Goal: Task Accomplishment & Management: Use online tool/utility

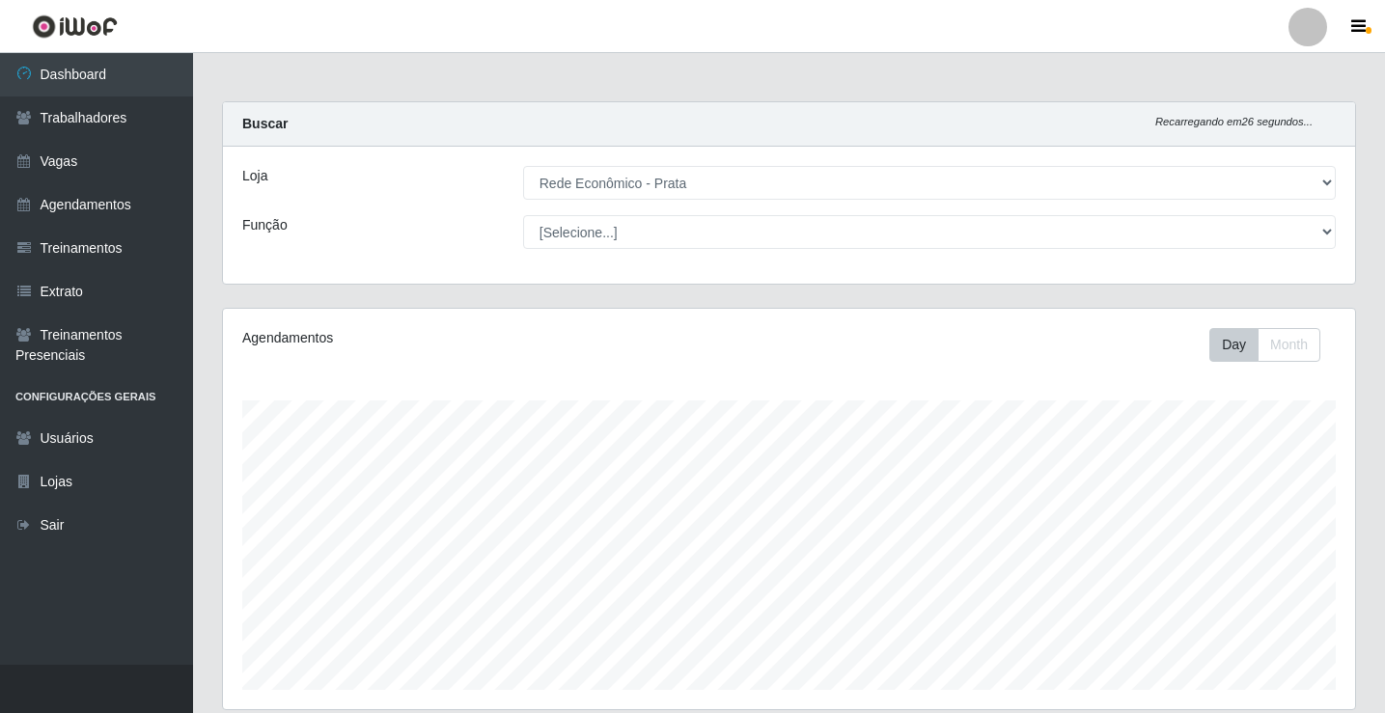
select select "192"
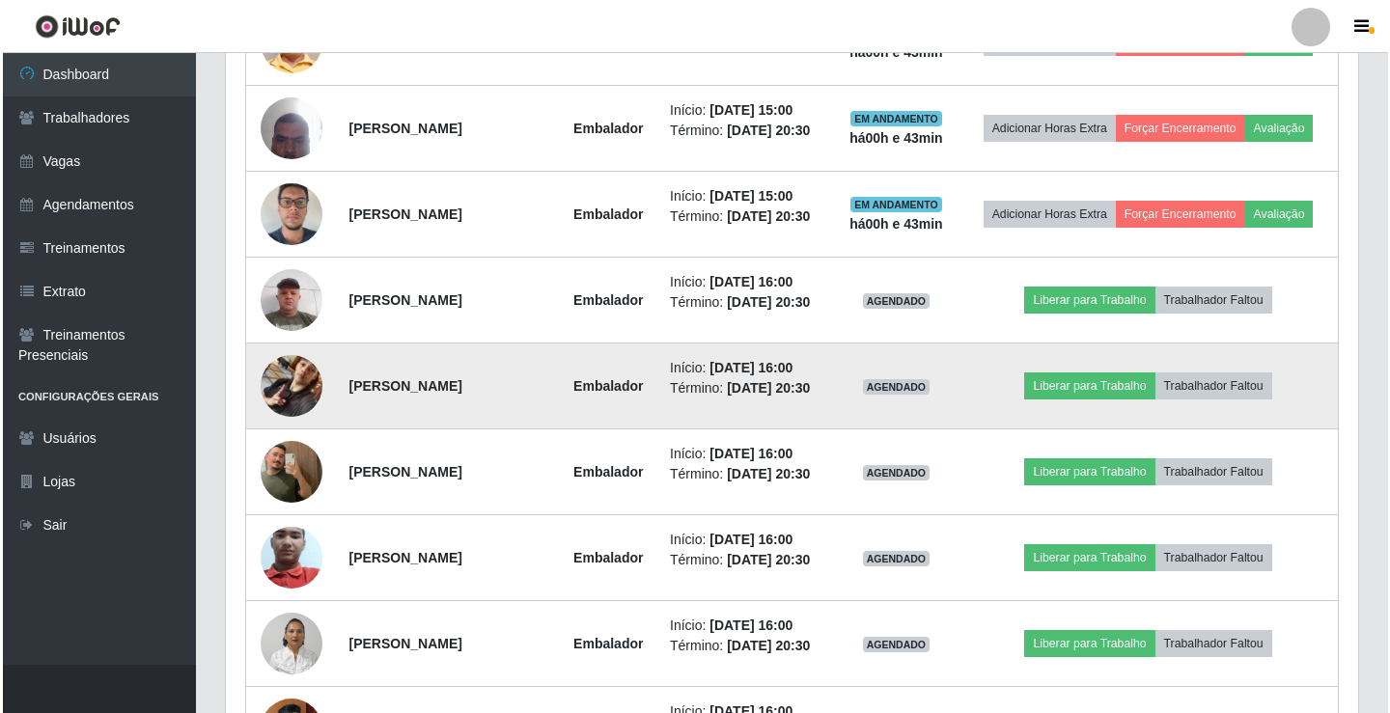
scroll to position [1479, 0]
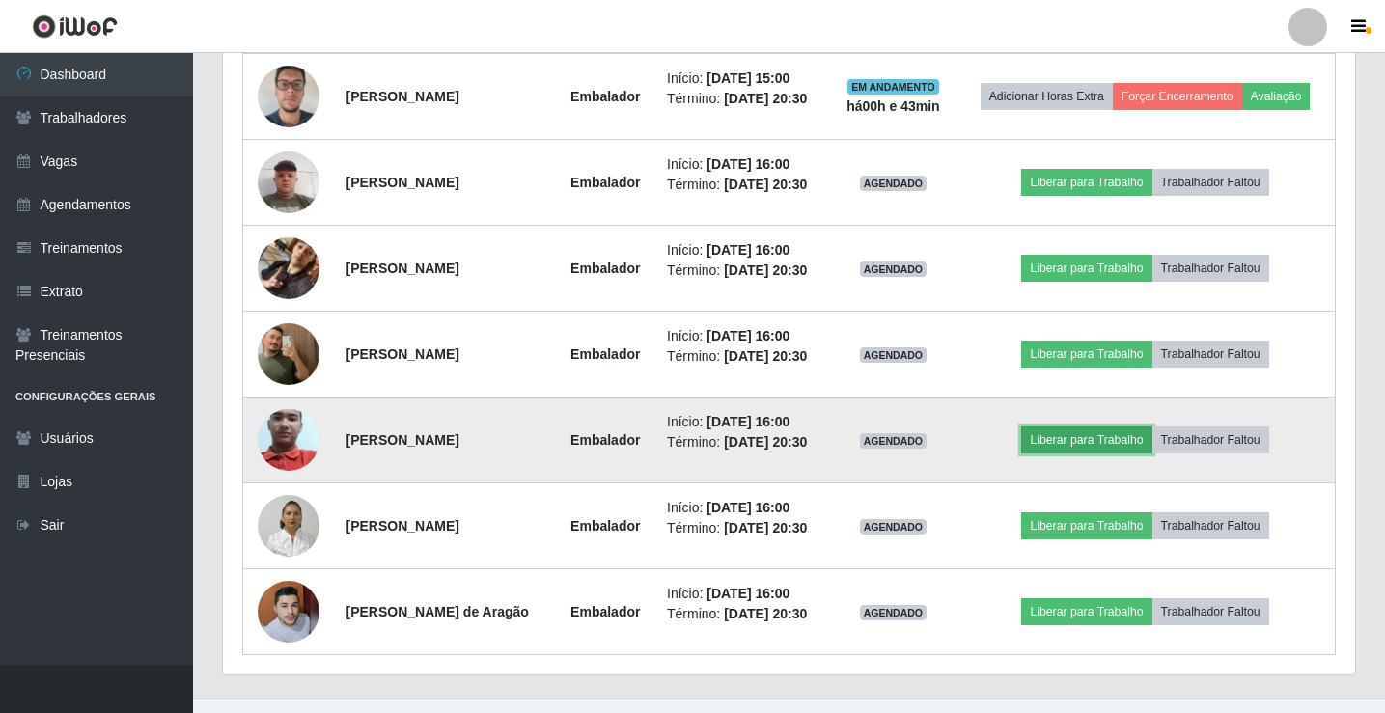
click at [1092, 443] on button "Liberar para Trabalho" at bounding box center [1086, 440] width 130 height 27
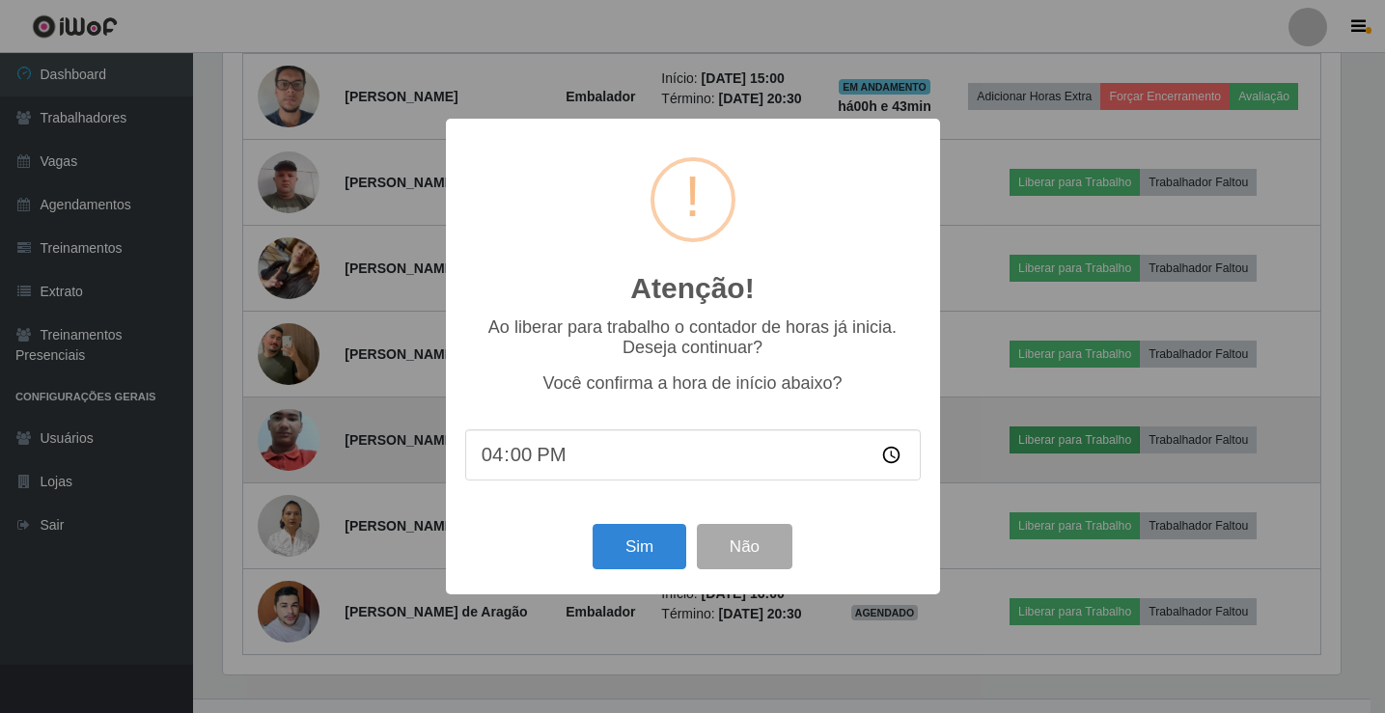
scroll to position [400, 1122]
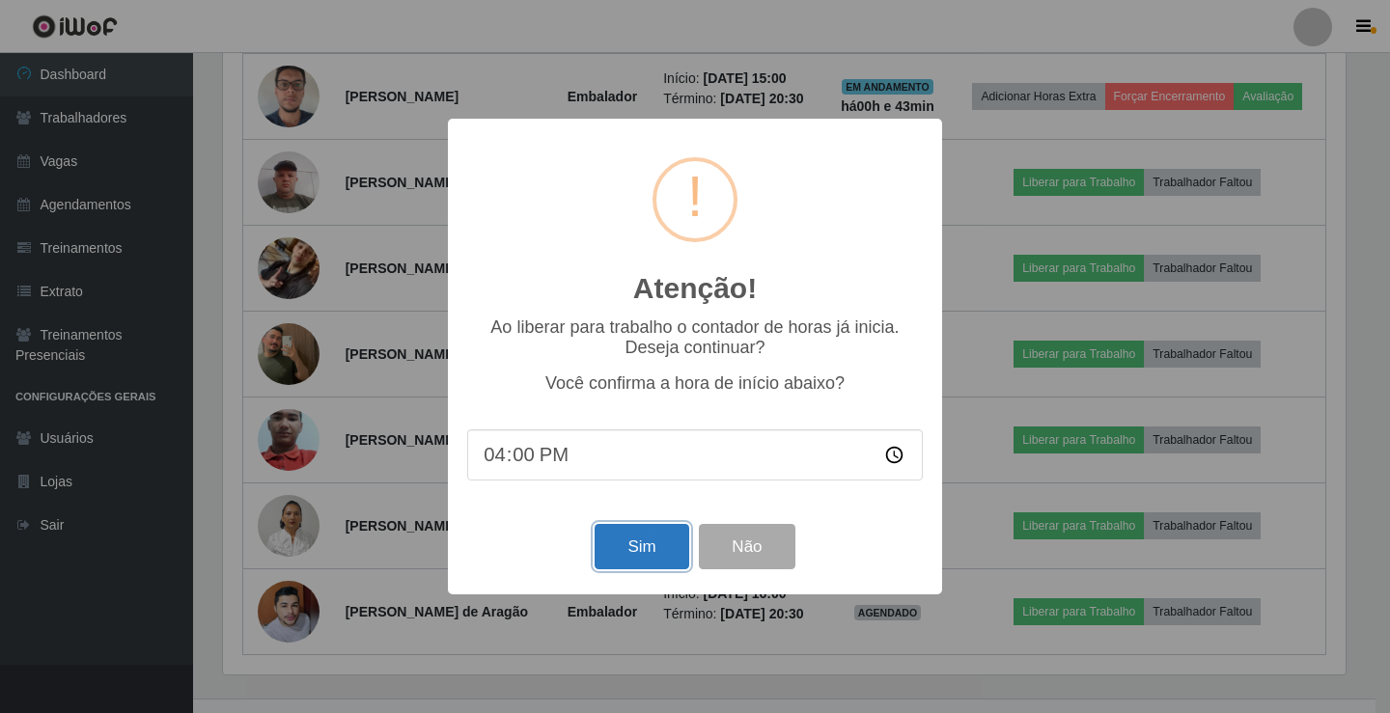
click at [649, 569] on button "Sim" at bounding box center [641, 546] width 94 height 45
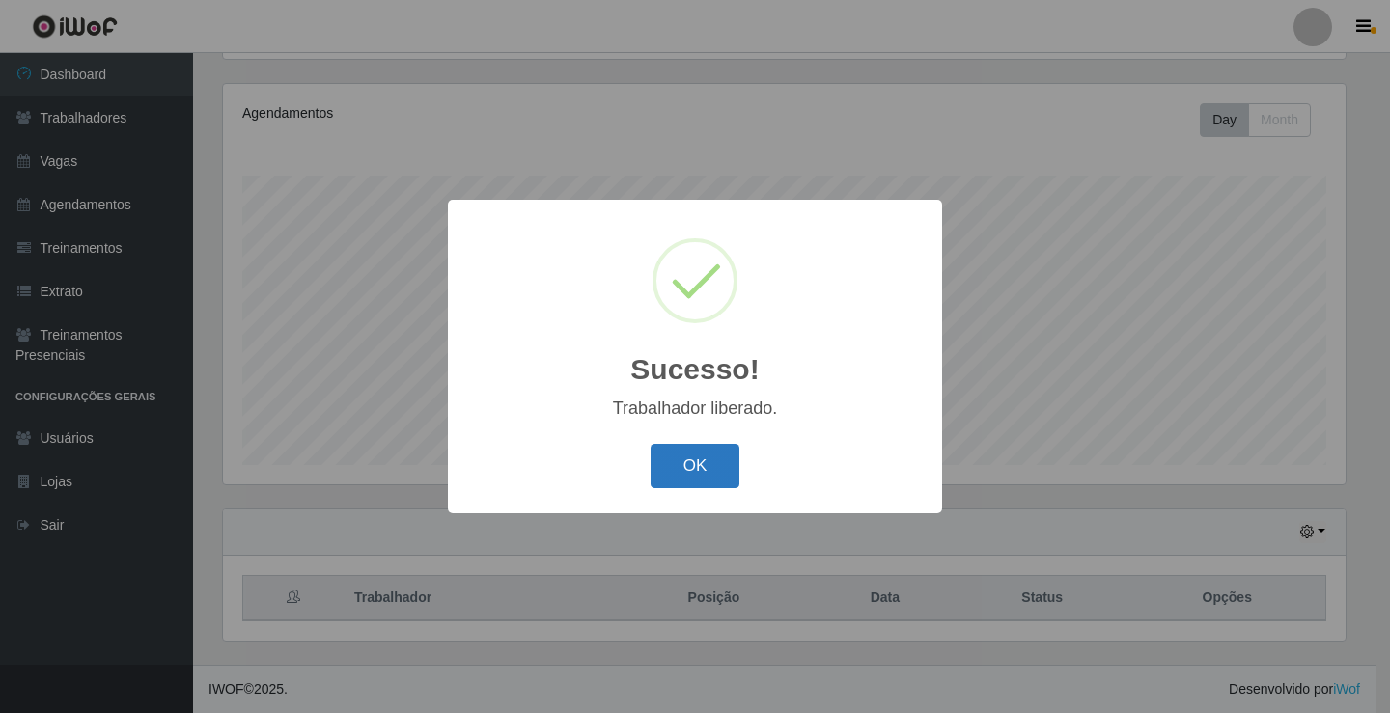
click at [721, 480] on button "OK" at bounding box center [695, 466] width 90 height 45
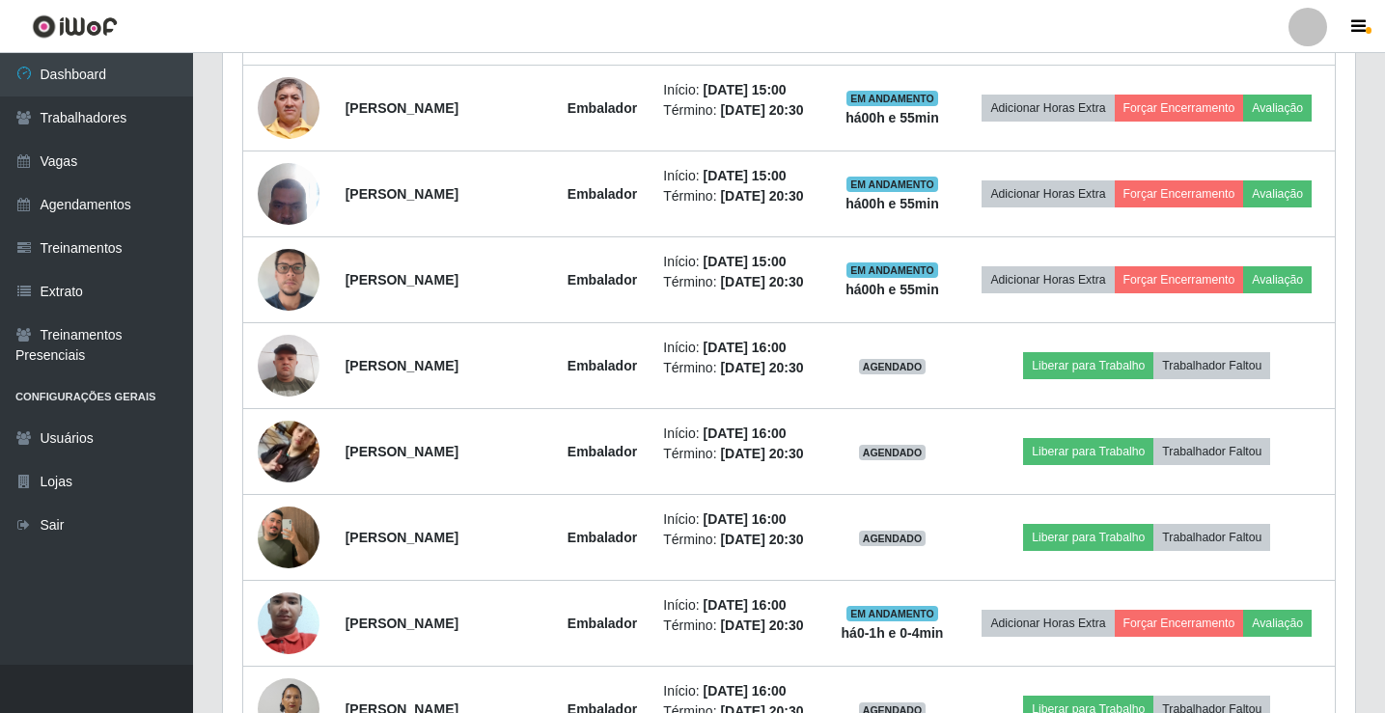
scroll to position [1513, 0]
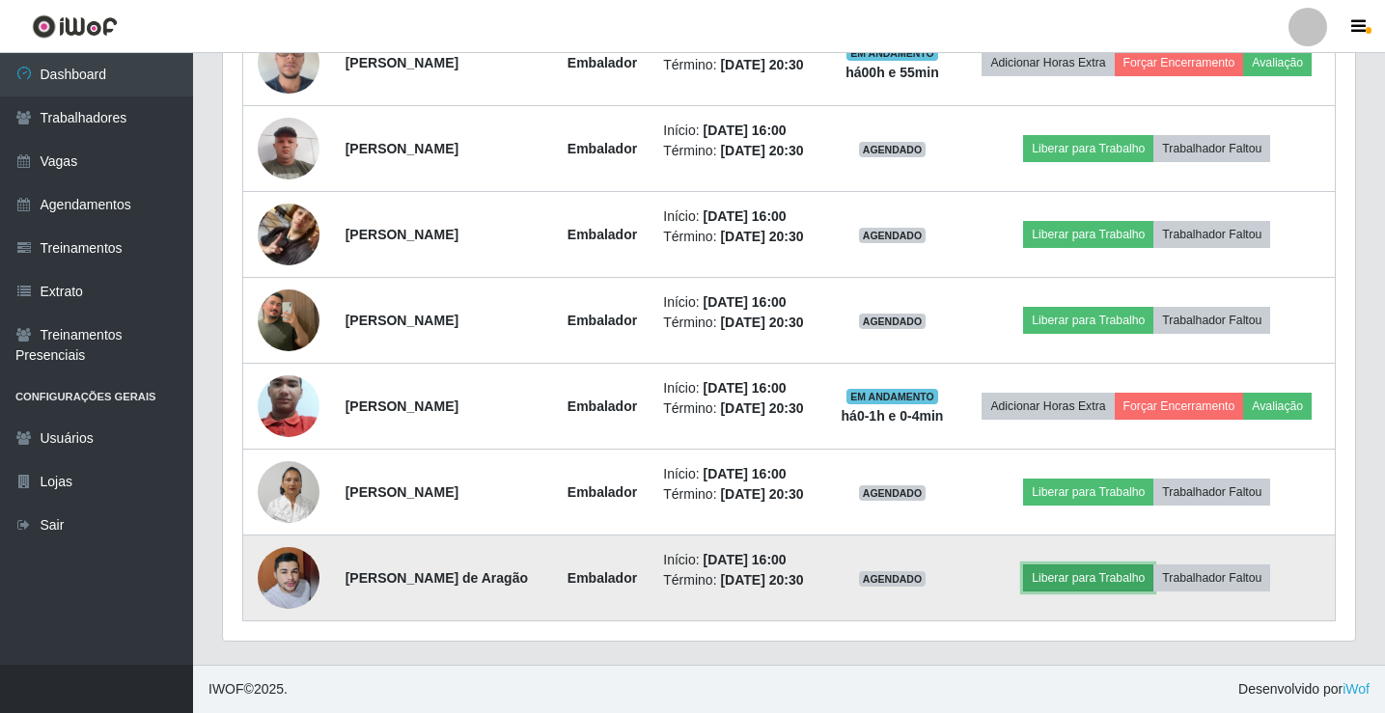
click at [1095, 570] on button "Liberar para Trabalho" at bounding box center [1088, 578] width 130 height 27
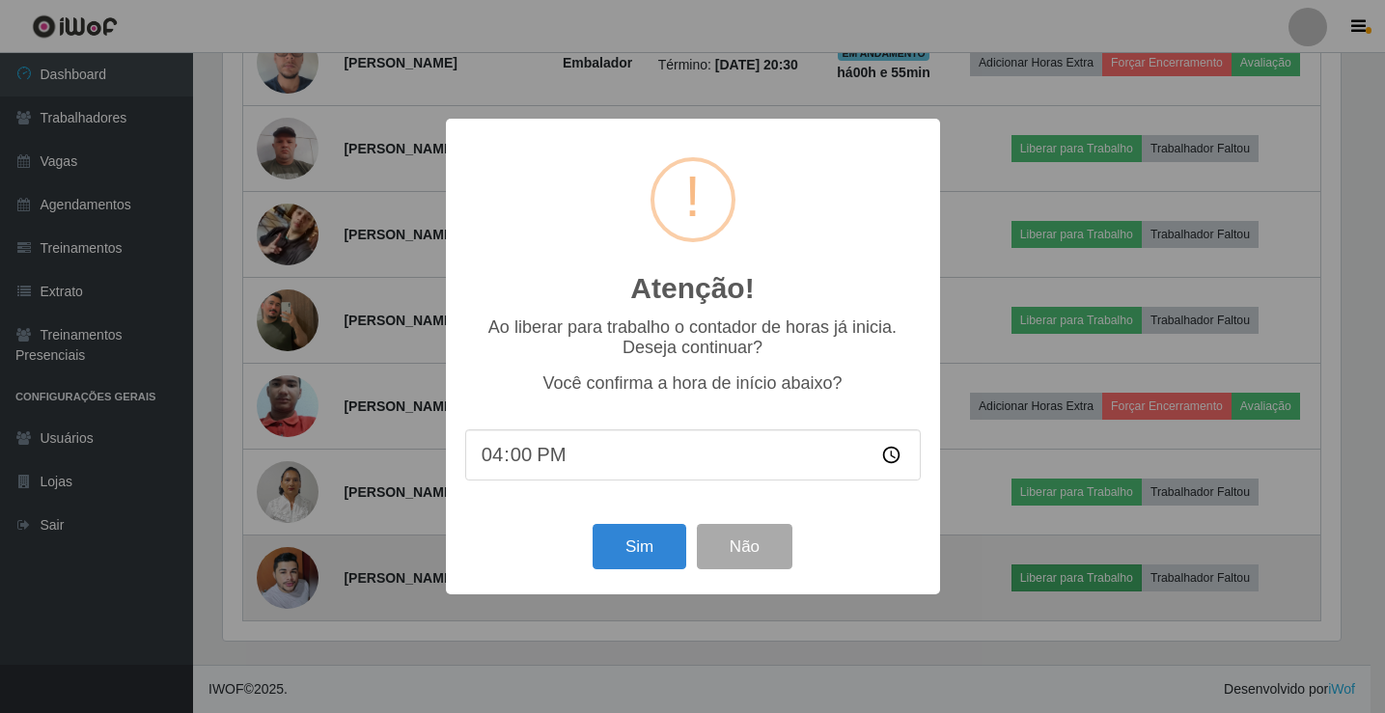
scroll to position [400, 1122]
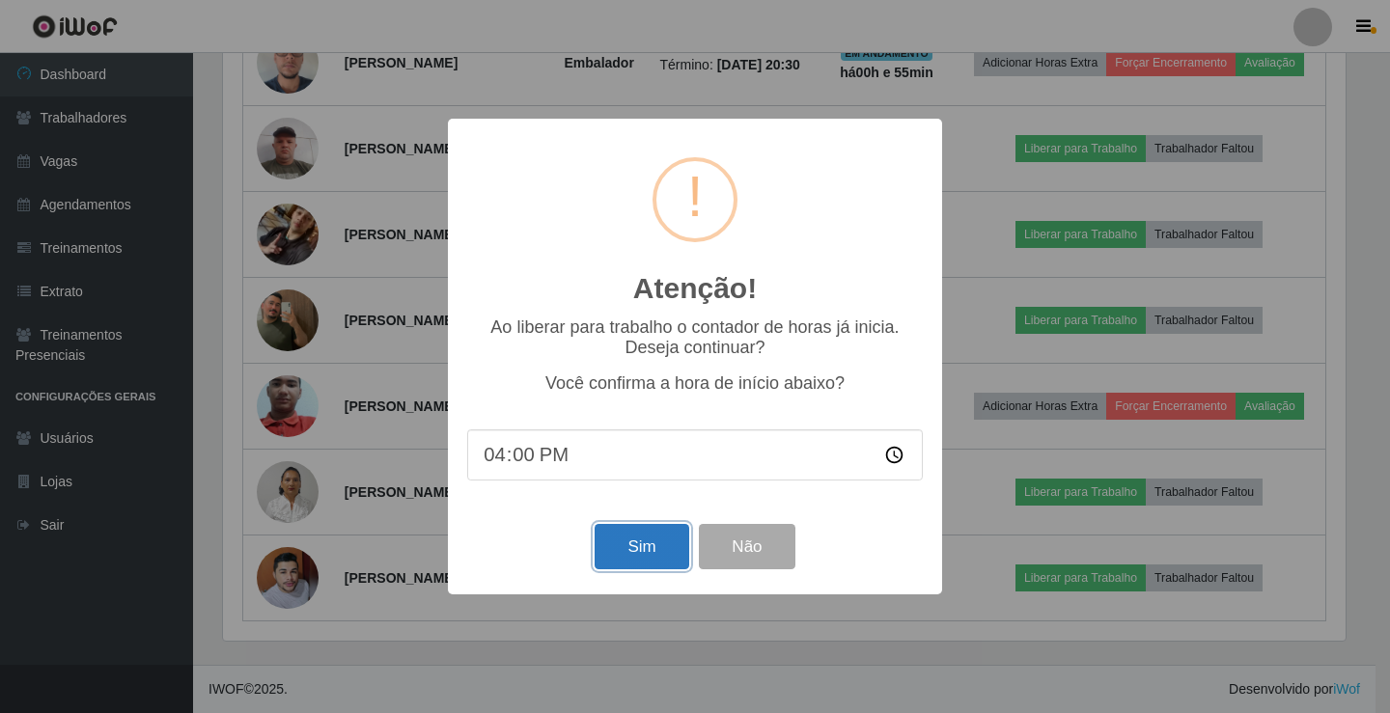
click at [655, 559] on button "Sim" at bounding box center [641, 546] width 94 height 45
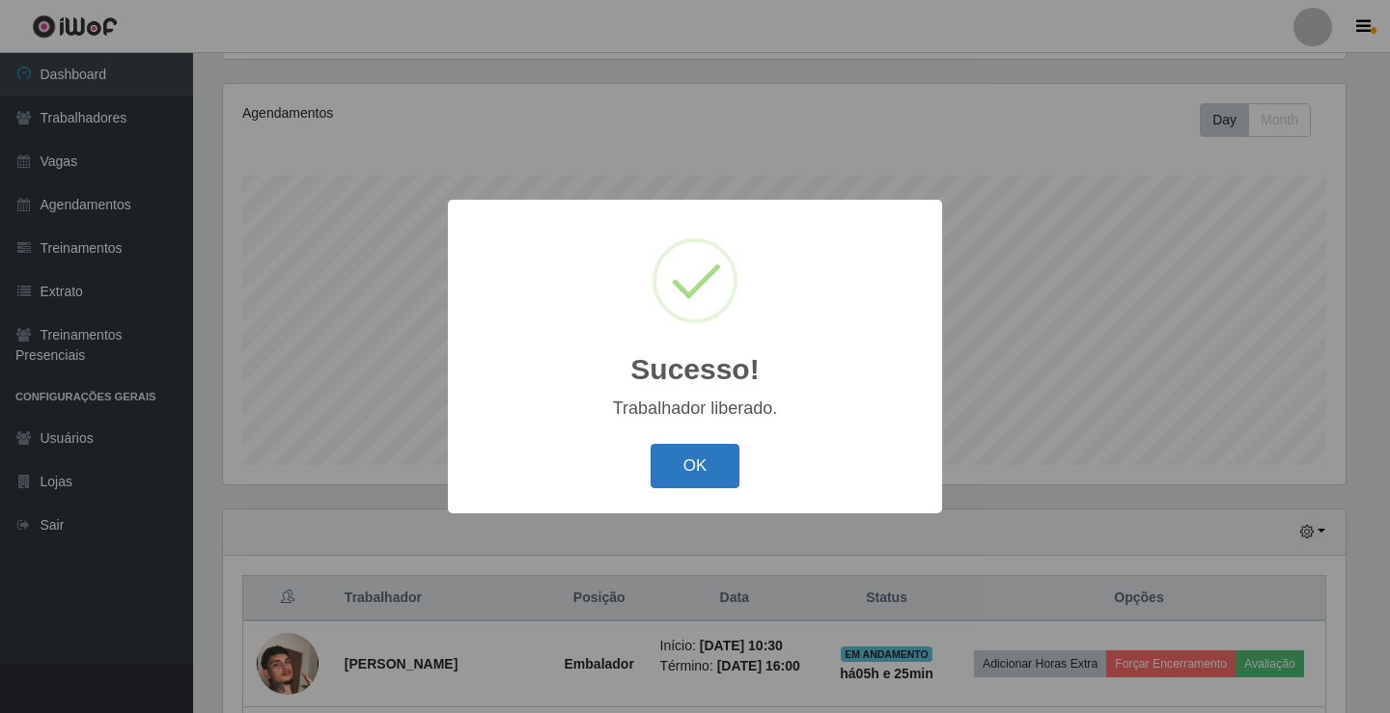
click at [700, 475] on button "OK" at bounding box center [695, 466] width 90 height 45
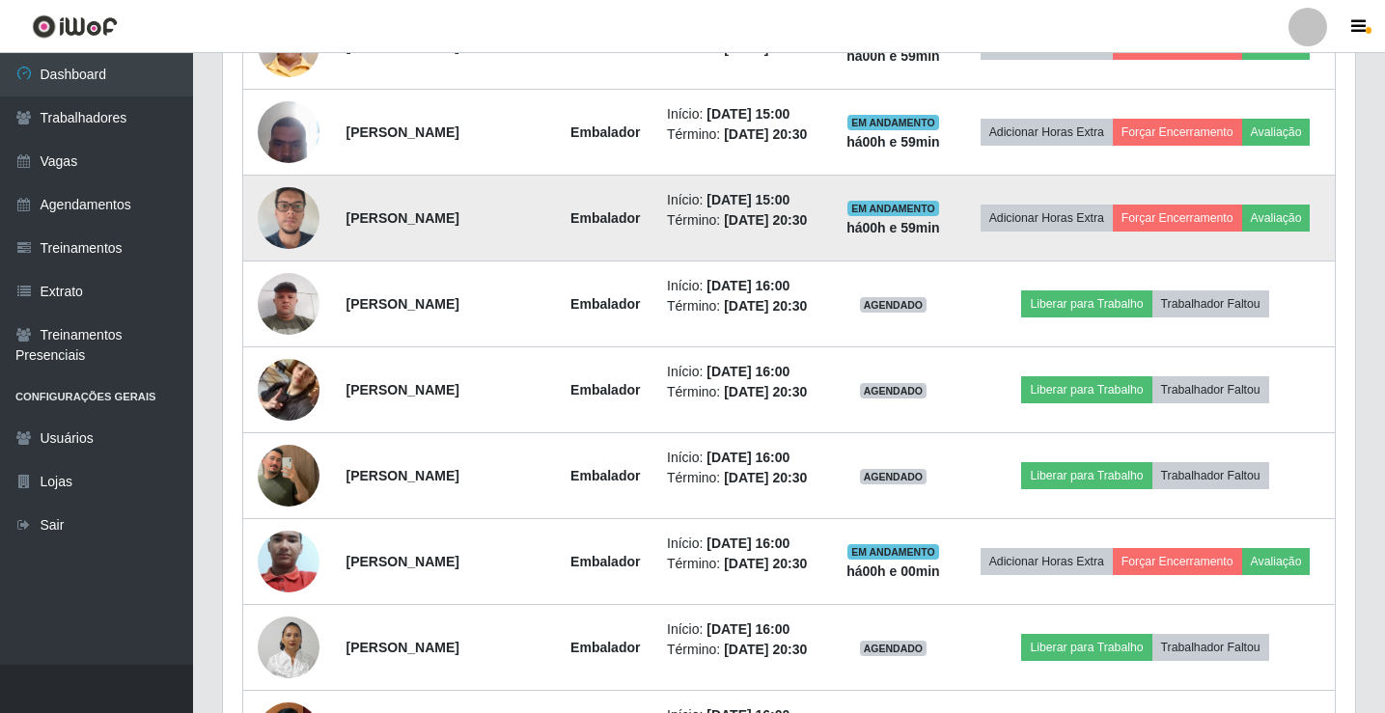
scroll to position [1513, 0]
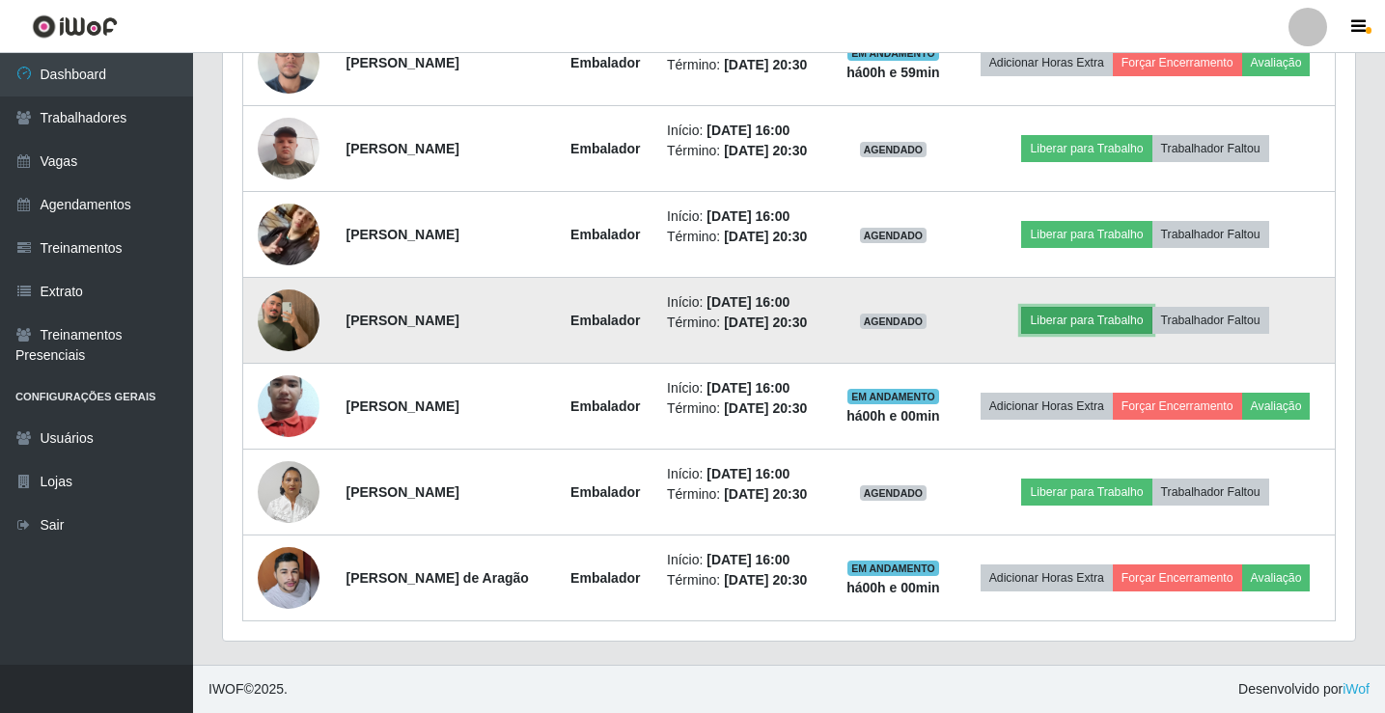
click at [1126, 320] on button "Liberar para Trabalho" at bounding box center [1086, 320] width 130 height 27
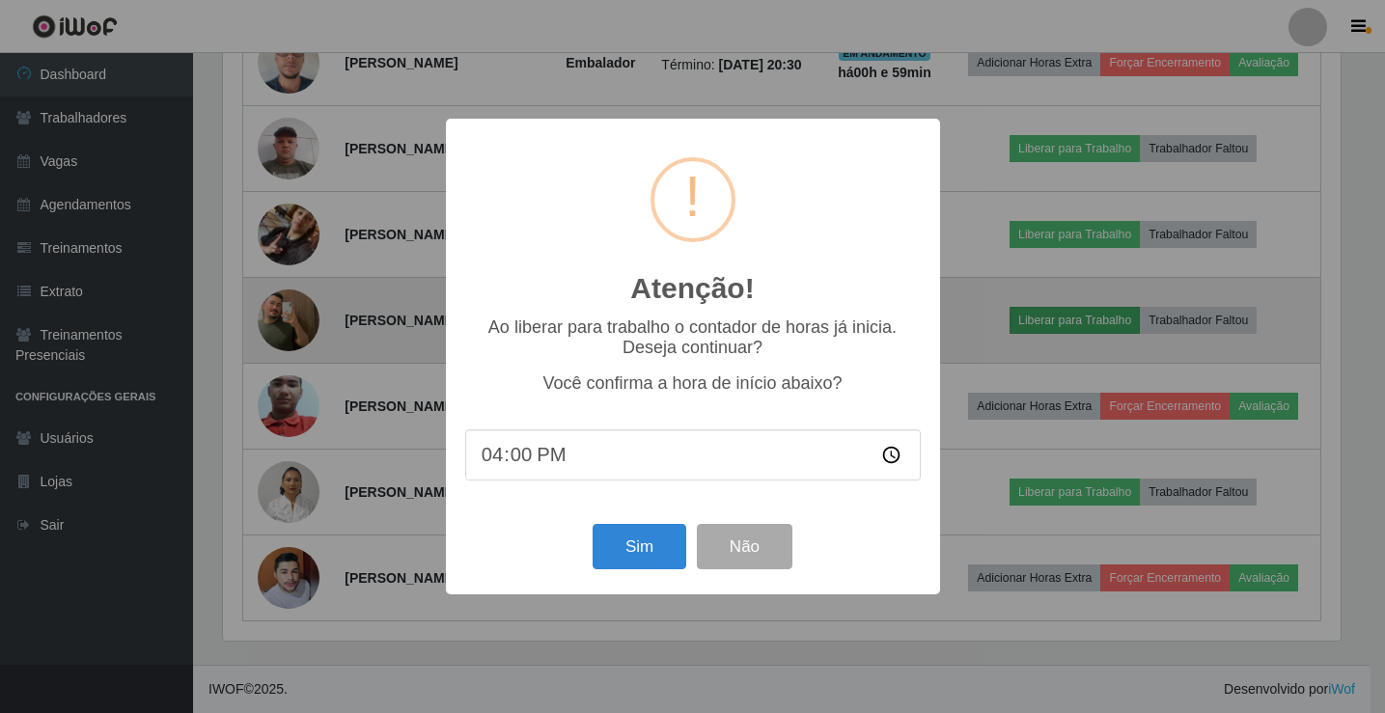
scroll to position [400, 1122]
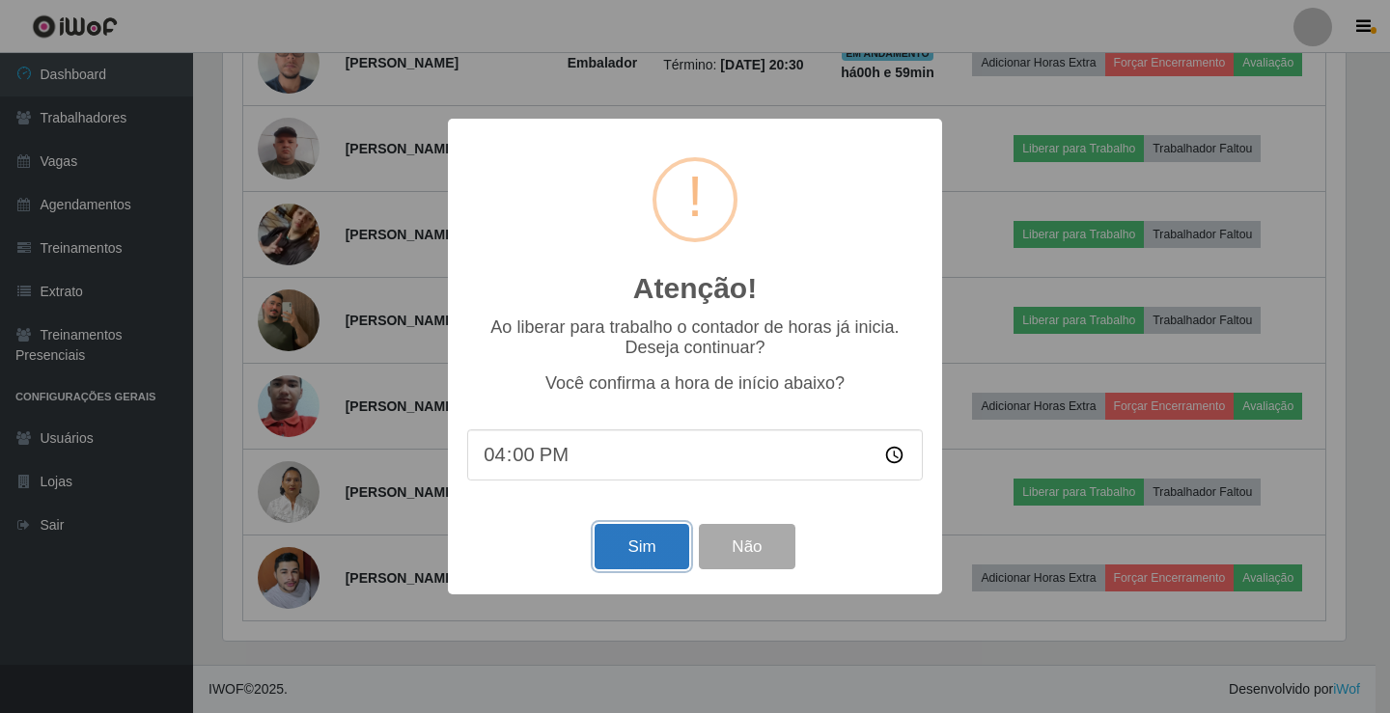
click at [652, 553] on button "Sim" at bounding box center [641, 546] width 94 height 45
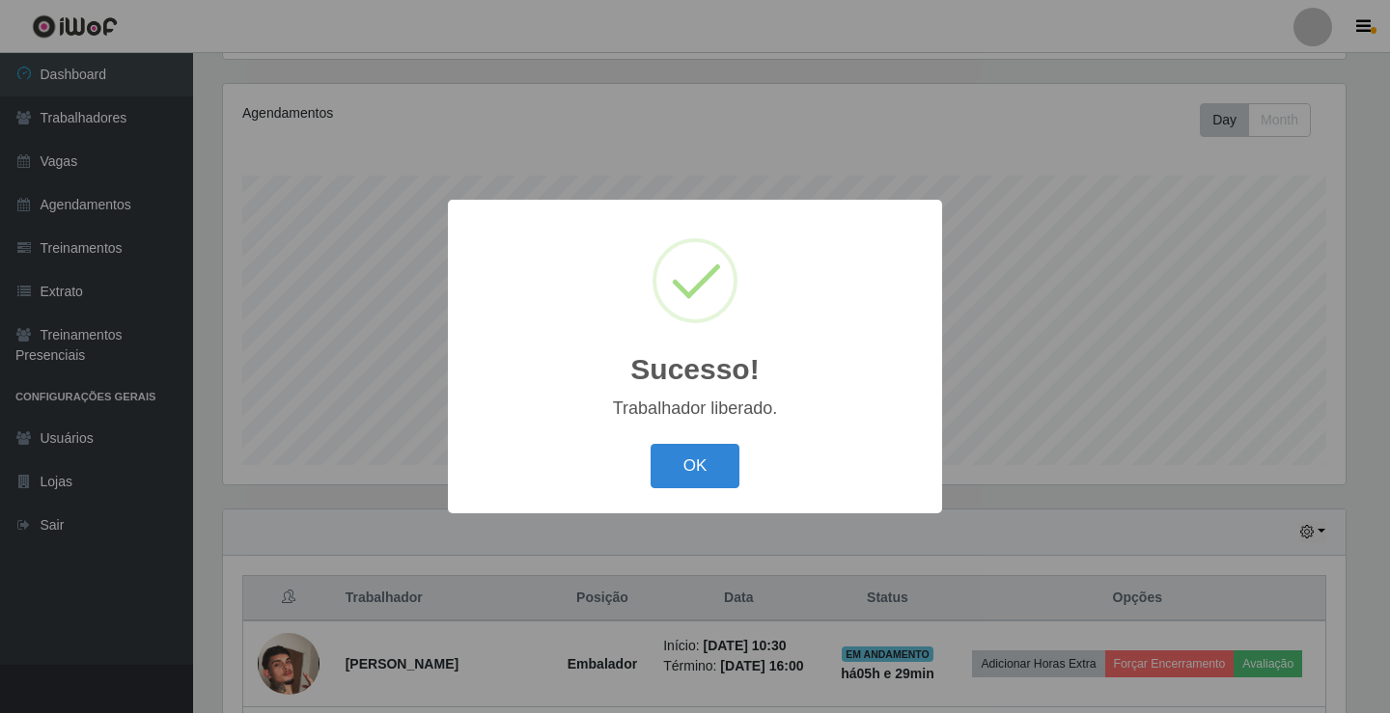
click at [714, 444] on div "OK Cancel" at bounding box center [694, 465] width 455 height 55
click at [716, 448] on button "OK" at bounding box center [695, 466] width 90 height 45
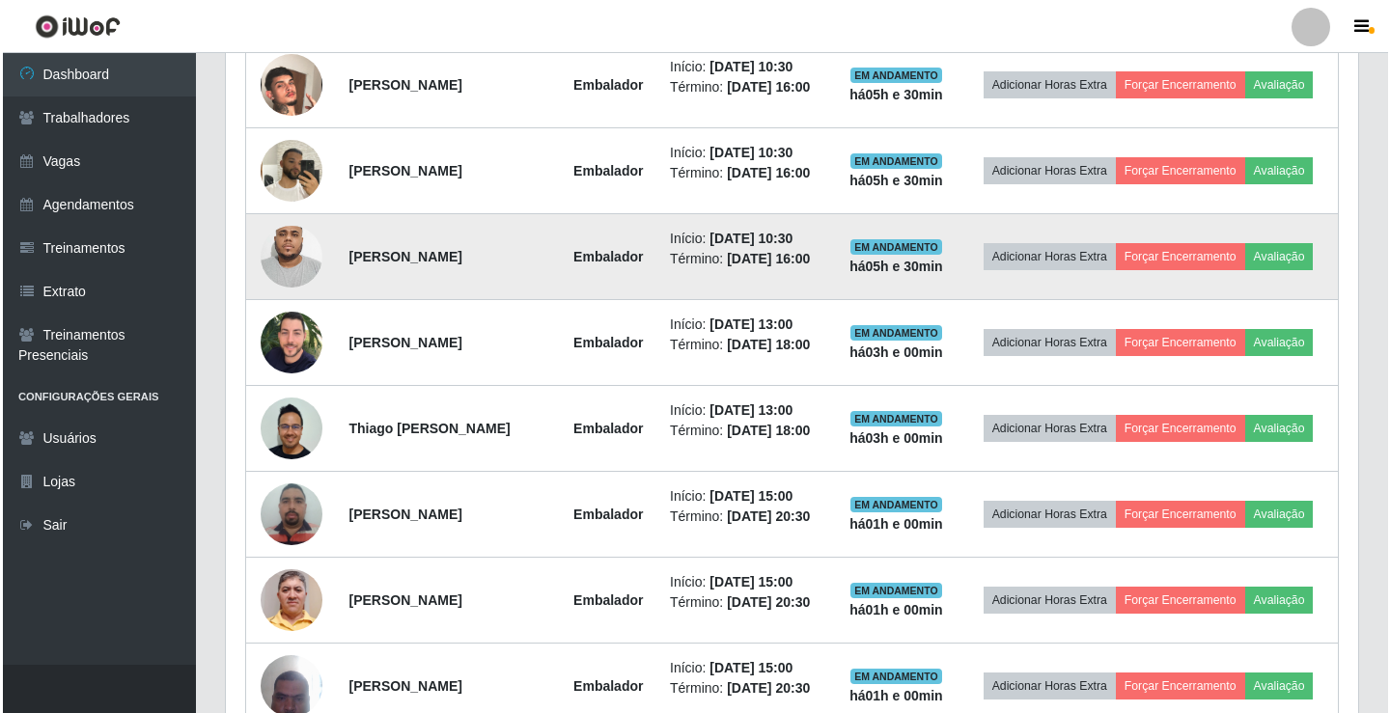
scroll to position [1513, 0]
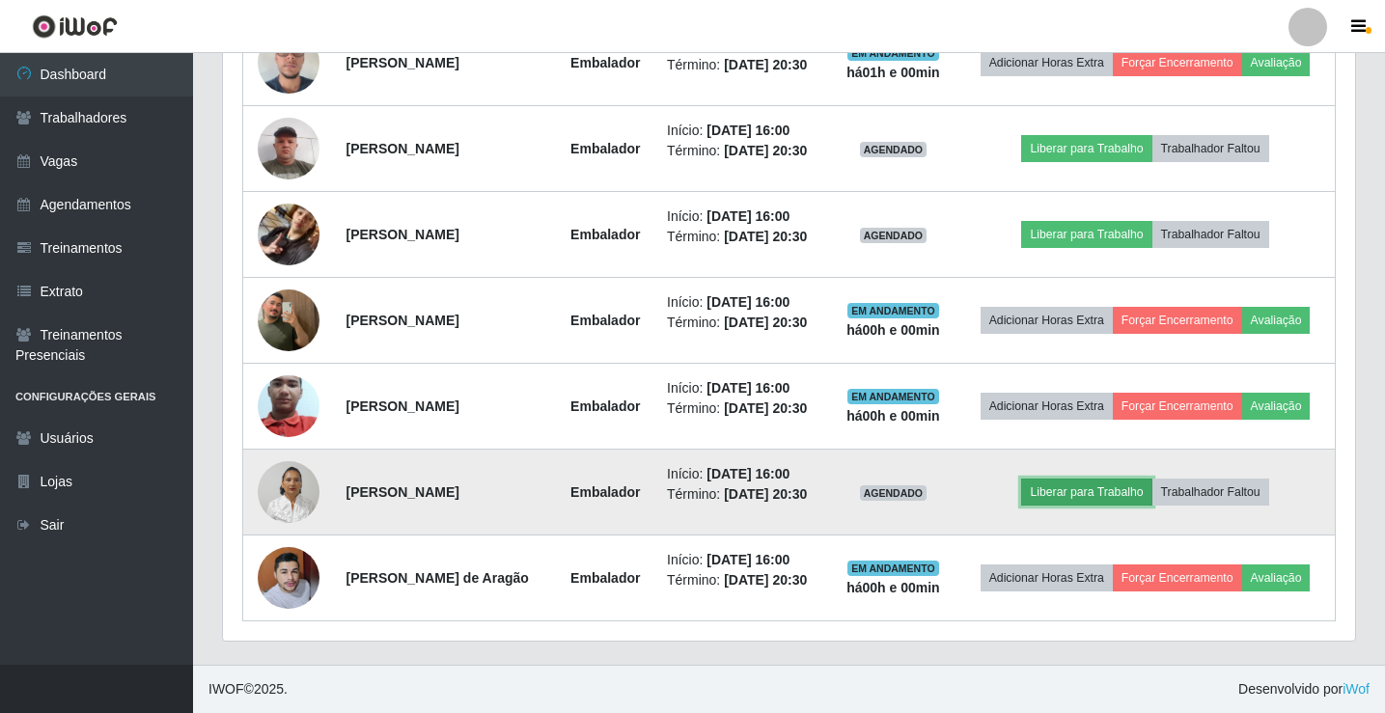
click at [1108, 485] on button "Liberar para Trabalho" at bounding box center [1086, 492] width 130 height 27
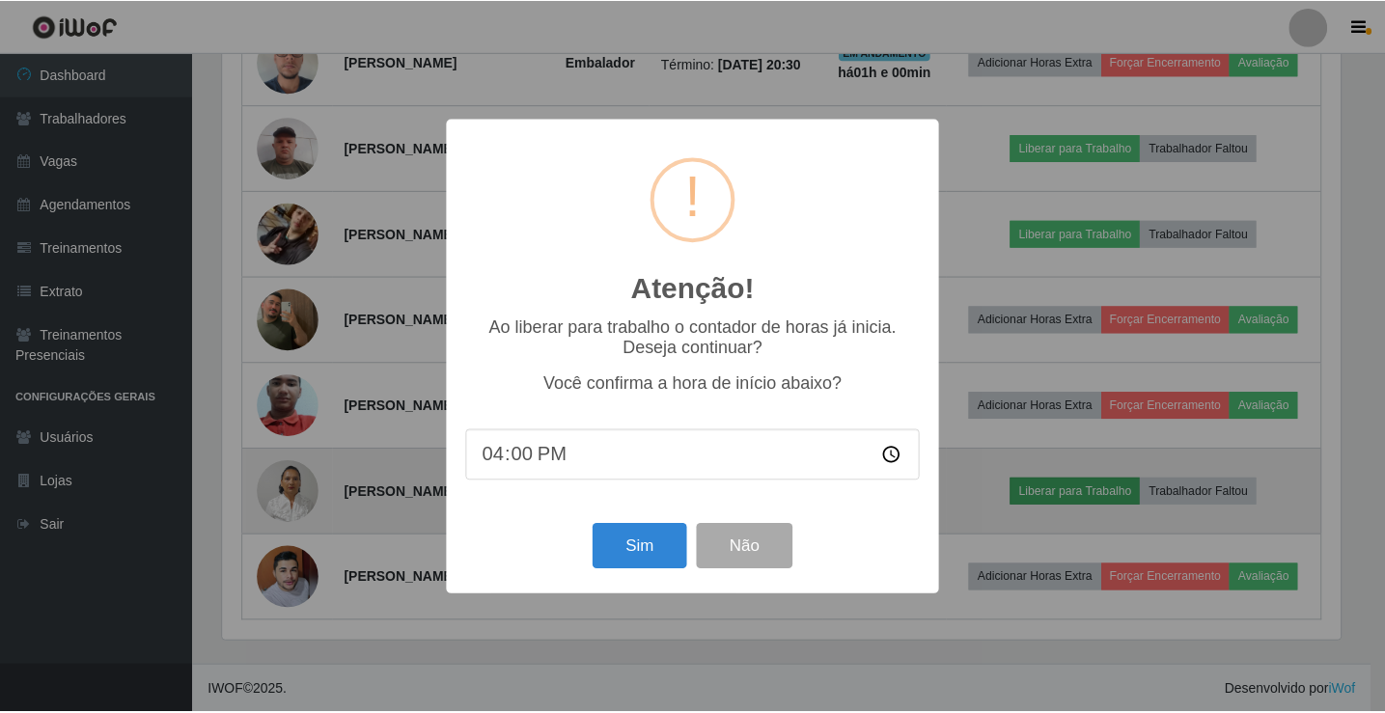
scroll to position [400, 1122]
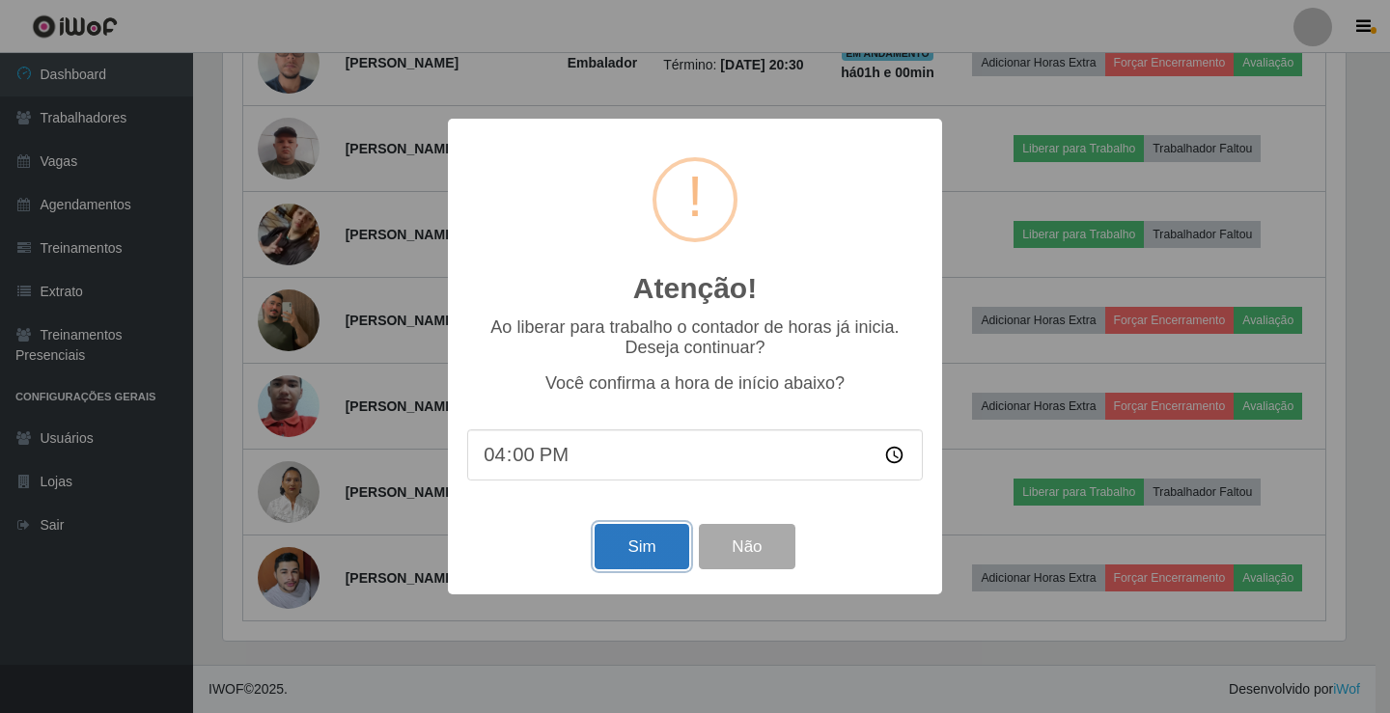
click at [658, 548] on button "Sim" at bounding box center [641, 546] width 94 height 45
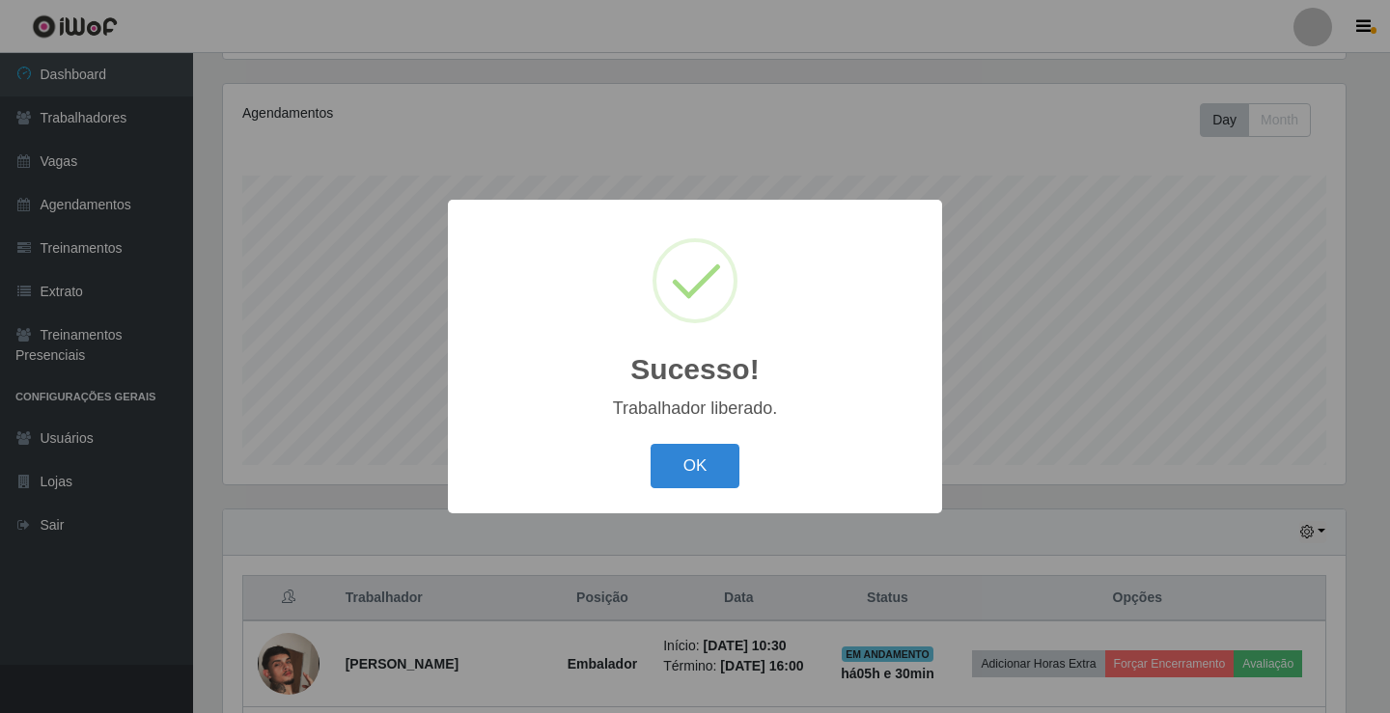
drag, startPoint x: 728, startPoint y: 461, endPoint x: 1011, endPoint y: 255, distance: 350.9
click at [726, 464] on button "OK" at bounding box center [695, 466] width 90 height 45
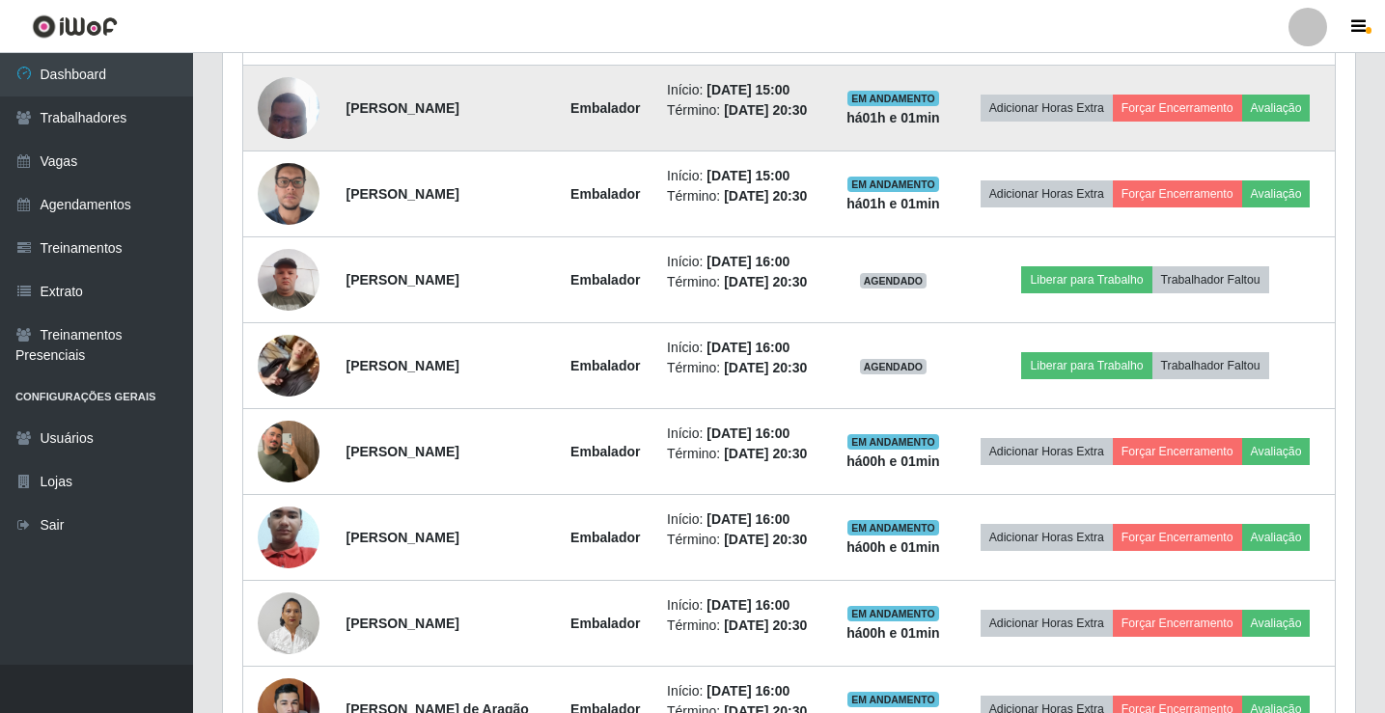
scroll to position [1383, 0]
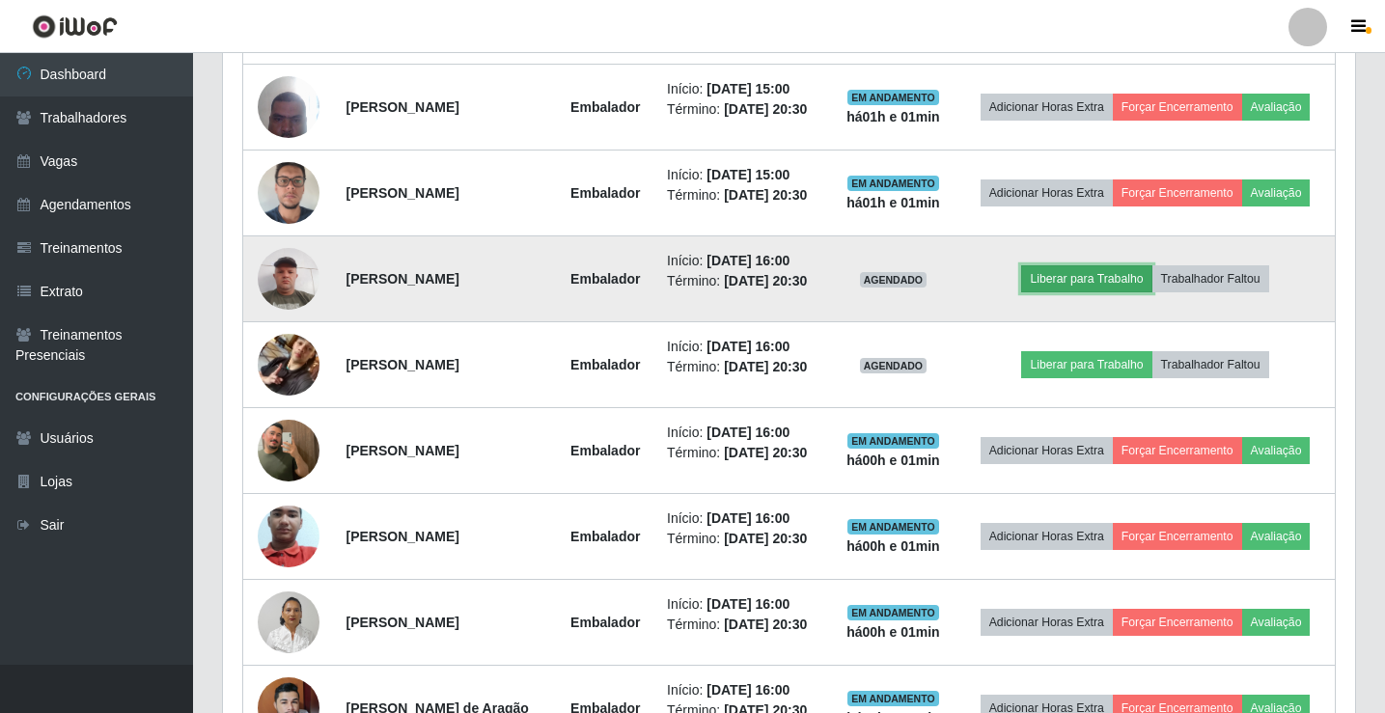
click at [1109, 284] on button "Liberar para Trabalho" at bounding box center [1086, 278] width 130 height 27
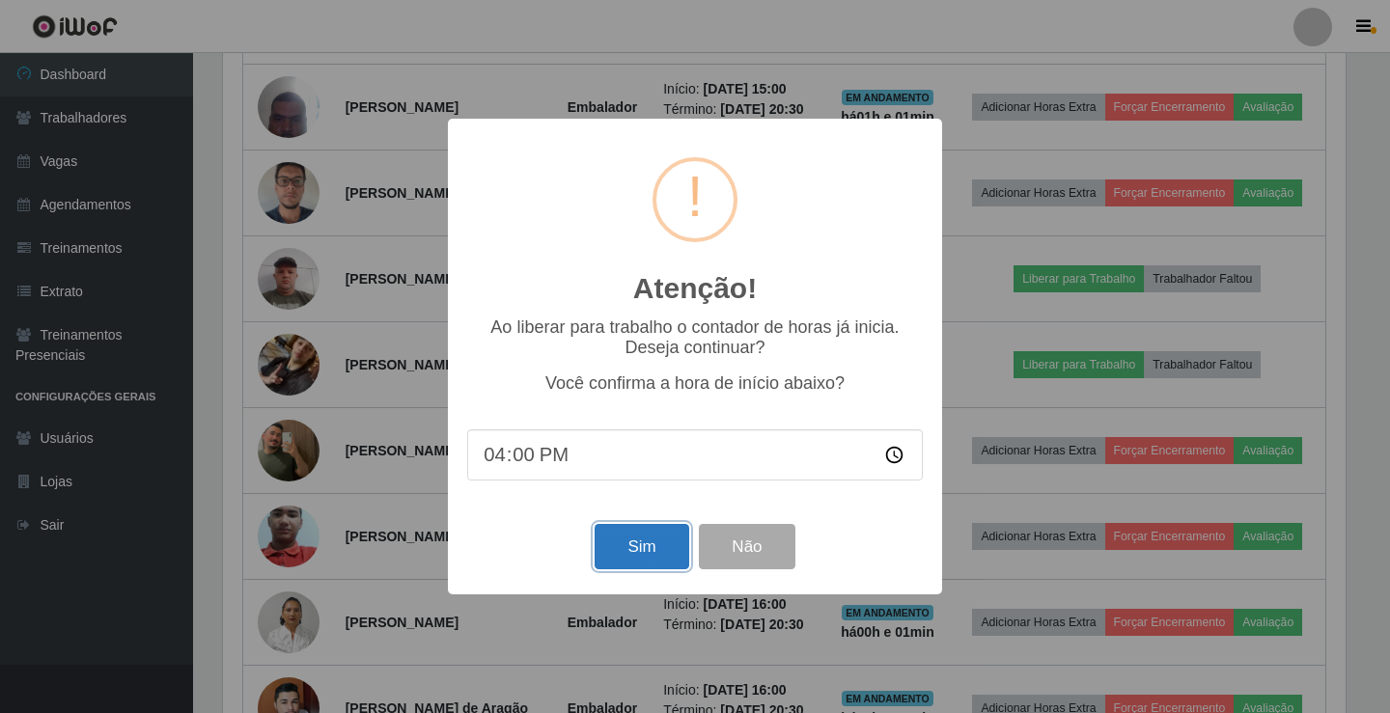
click at [632, 537] on button "Sim" at bounding box center [641, 546] width 94 height 45
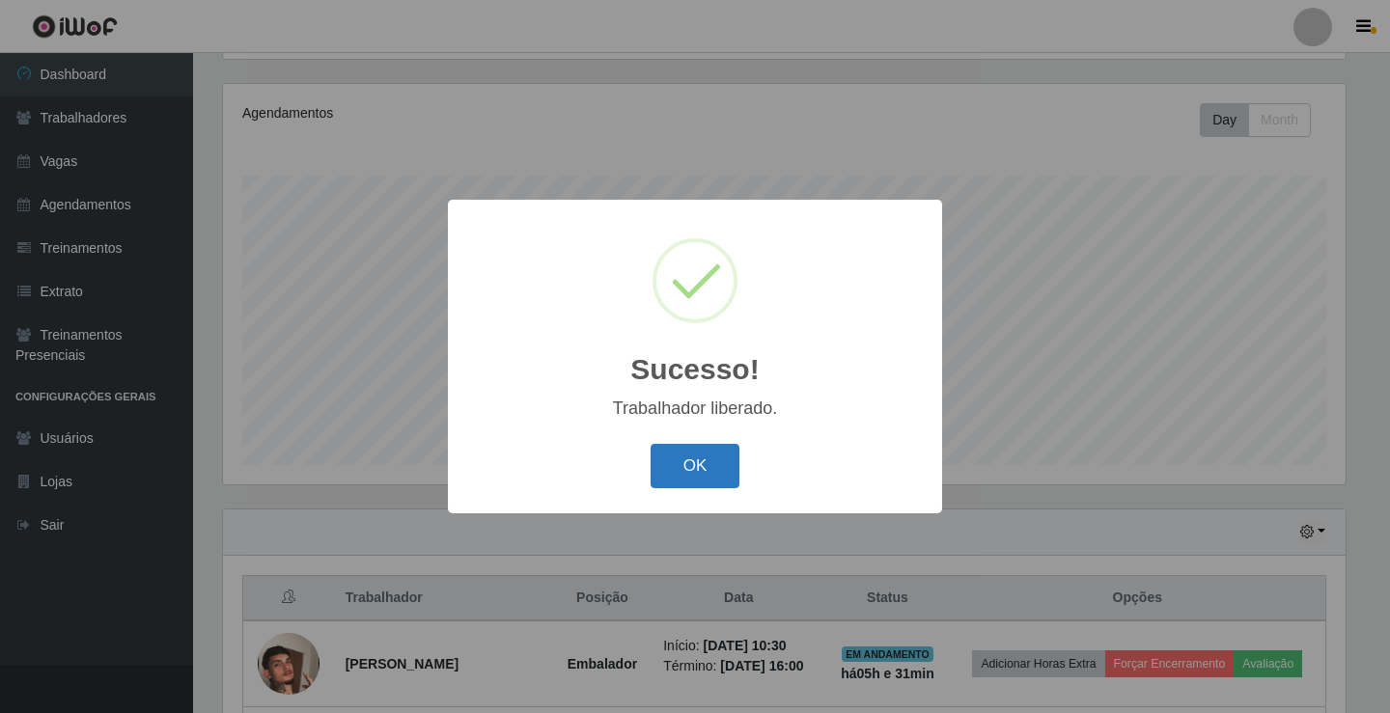
click at [728, 458] on button "OK" at bounding box center [695, 466] width 90 height 45
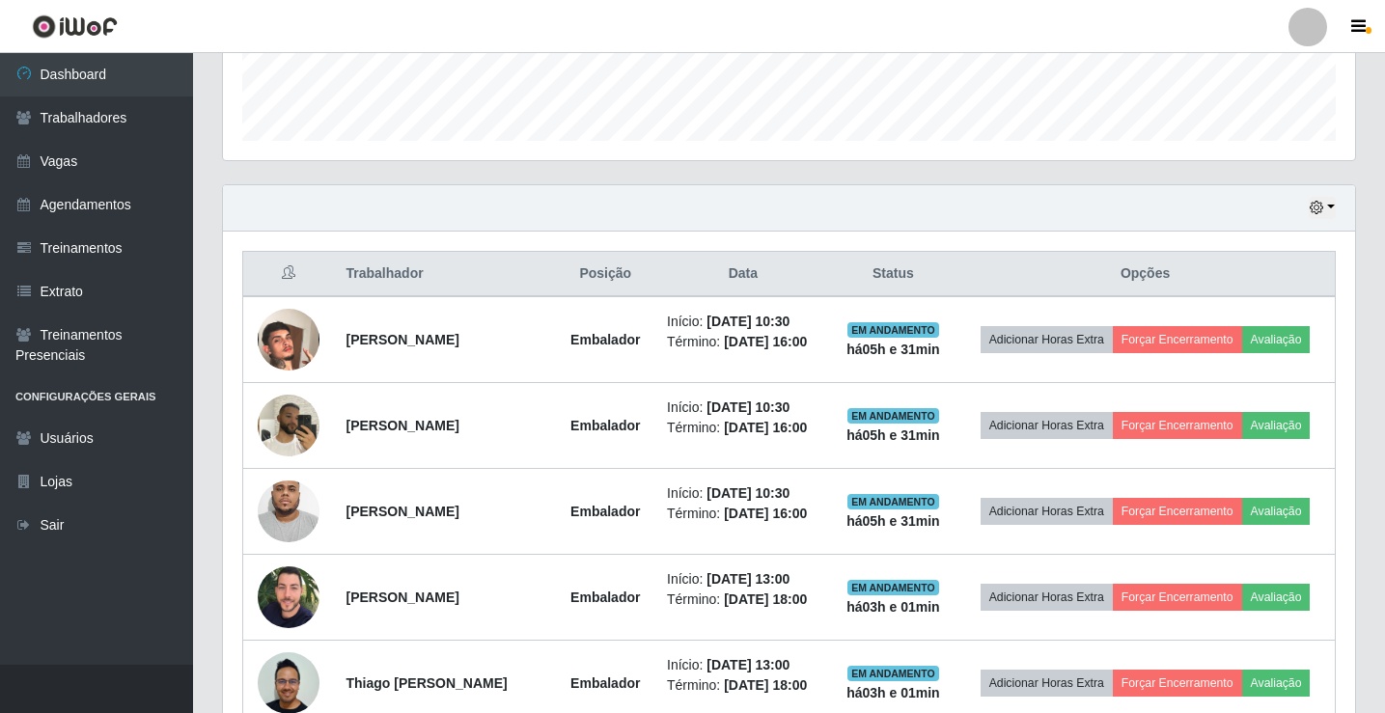
scroll to position [548, 0]
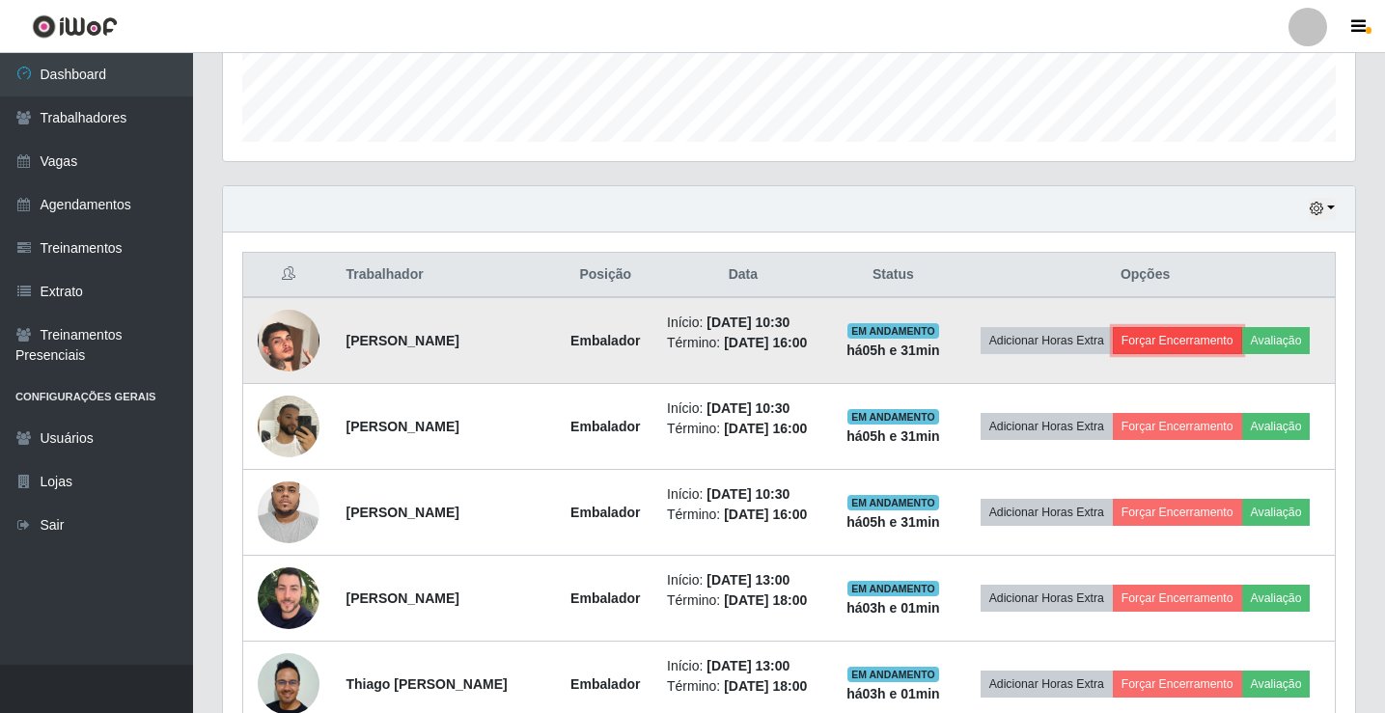
click at [1209, 338] on button "Forçar Encerramento" at bounding box center [1177, 340] width 129 height 27
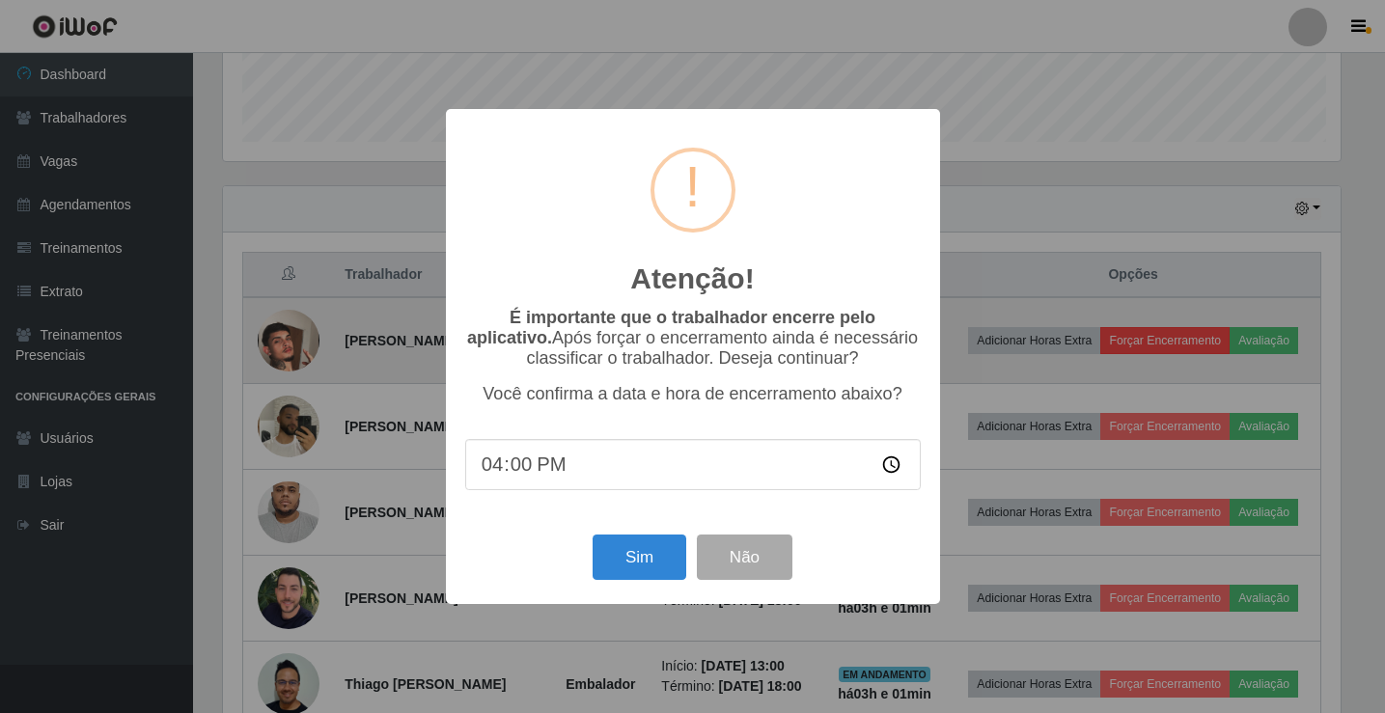
scroll to position [400, 1122]
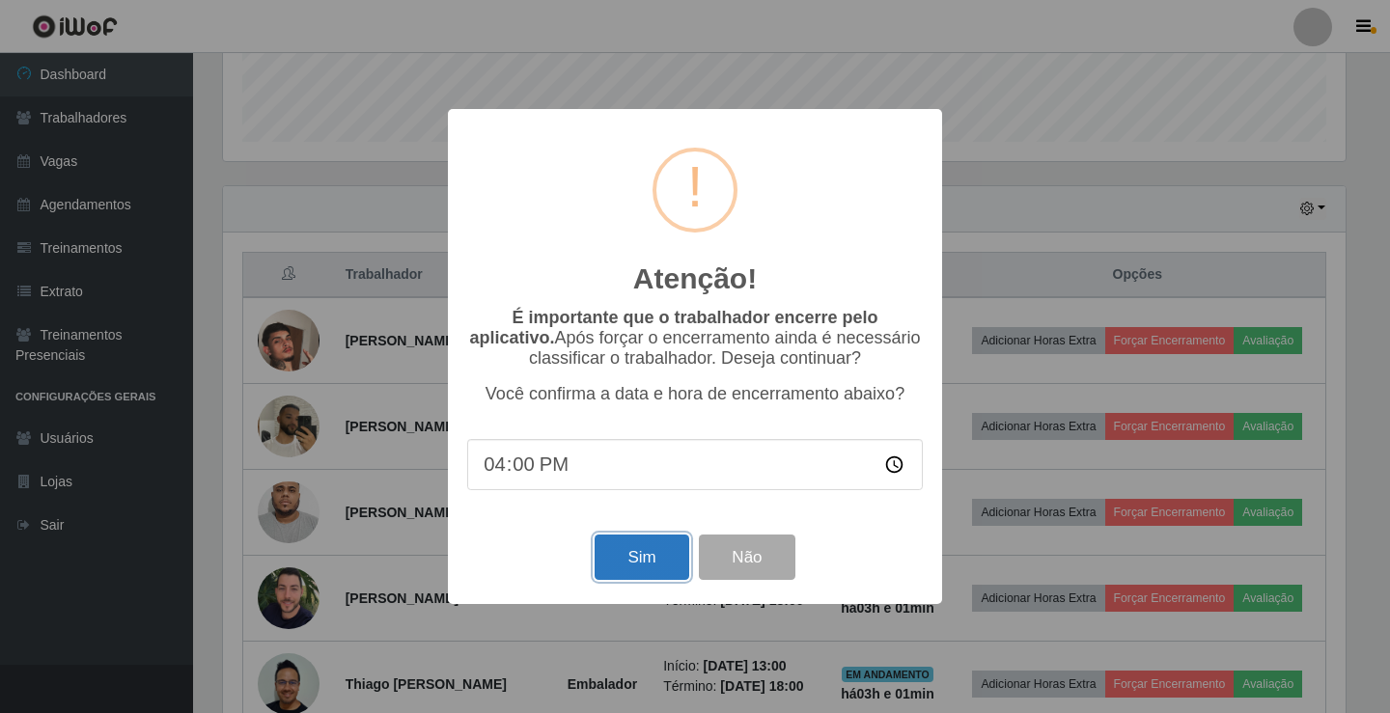
click at [656, 563] on button "Sim" at bounding box center [641, 557] width 94 height 45
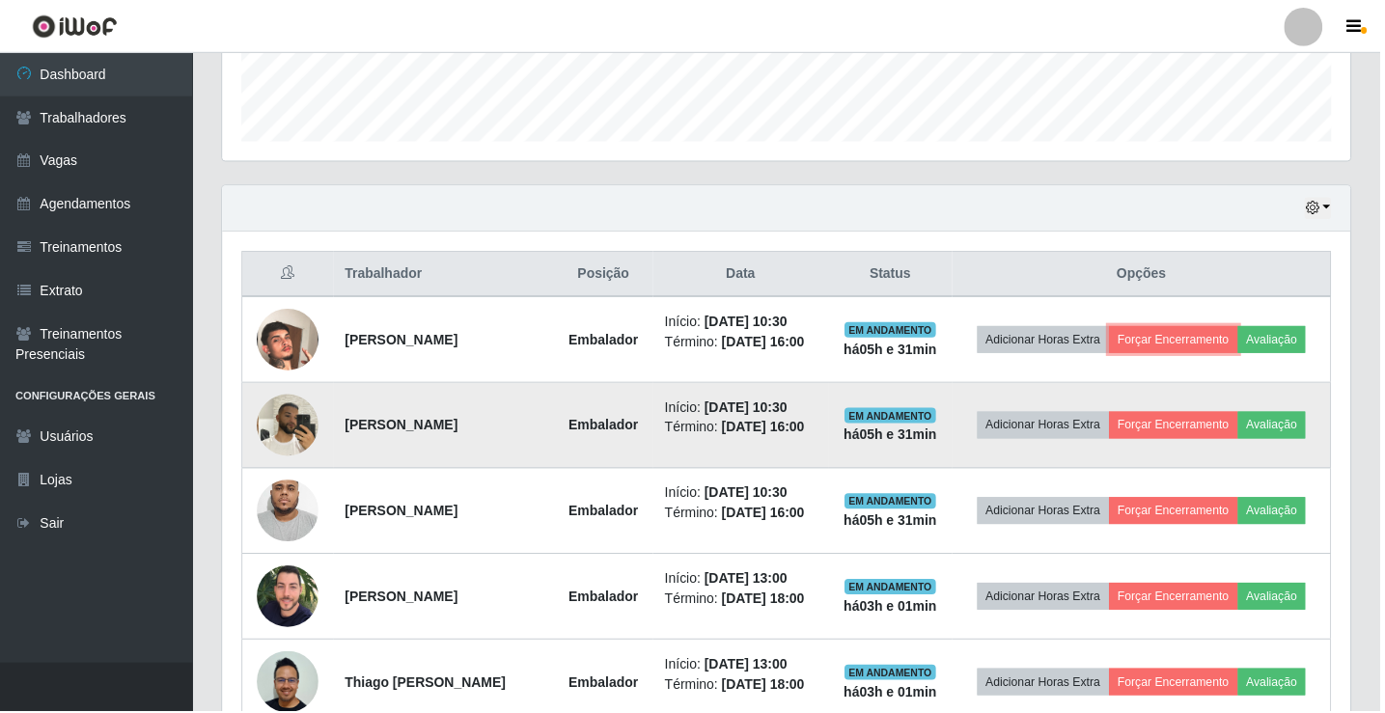
scroll to position [0, 0]
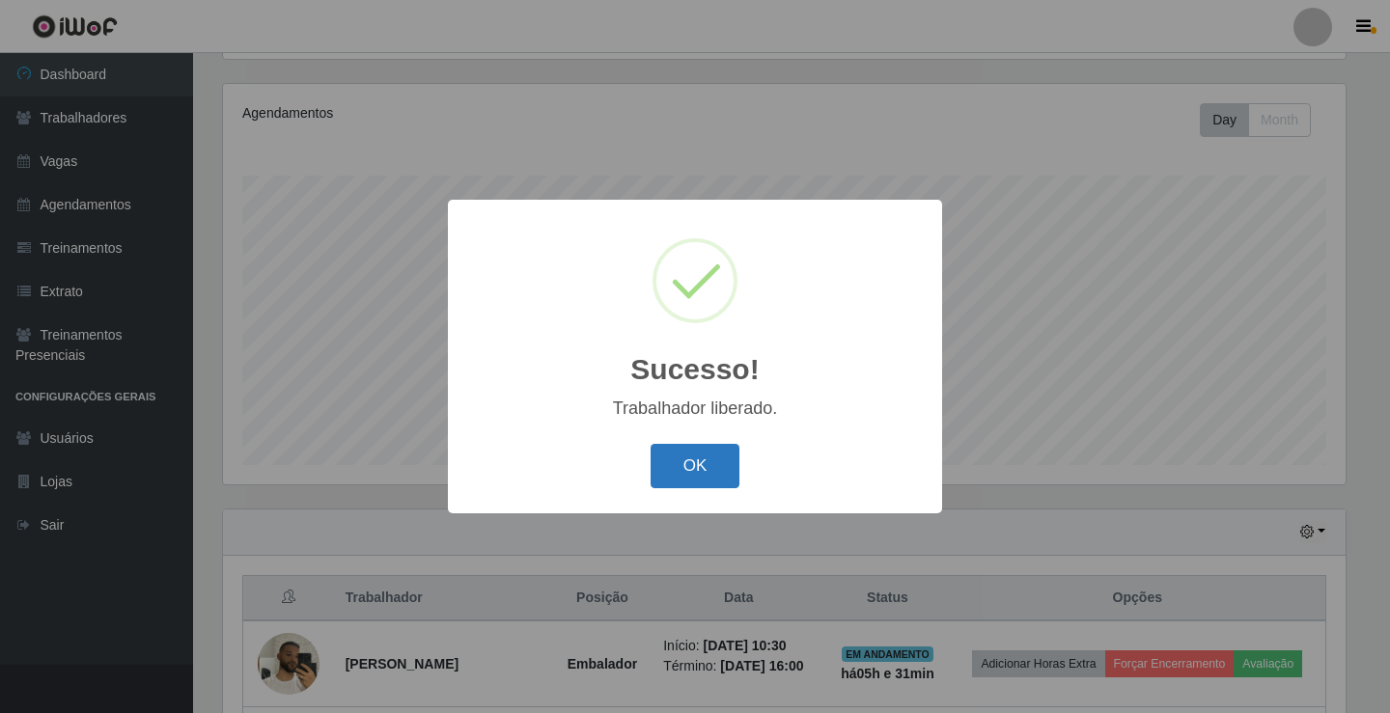
click at [699, 467] on button "OK" at bounding box center [695, 466] width 90 height 45
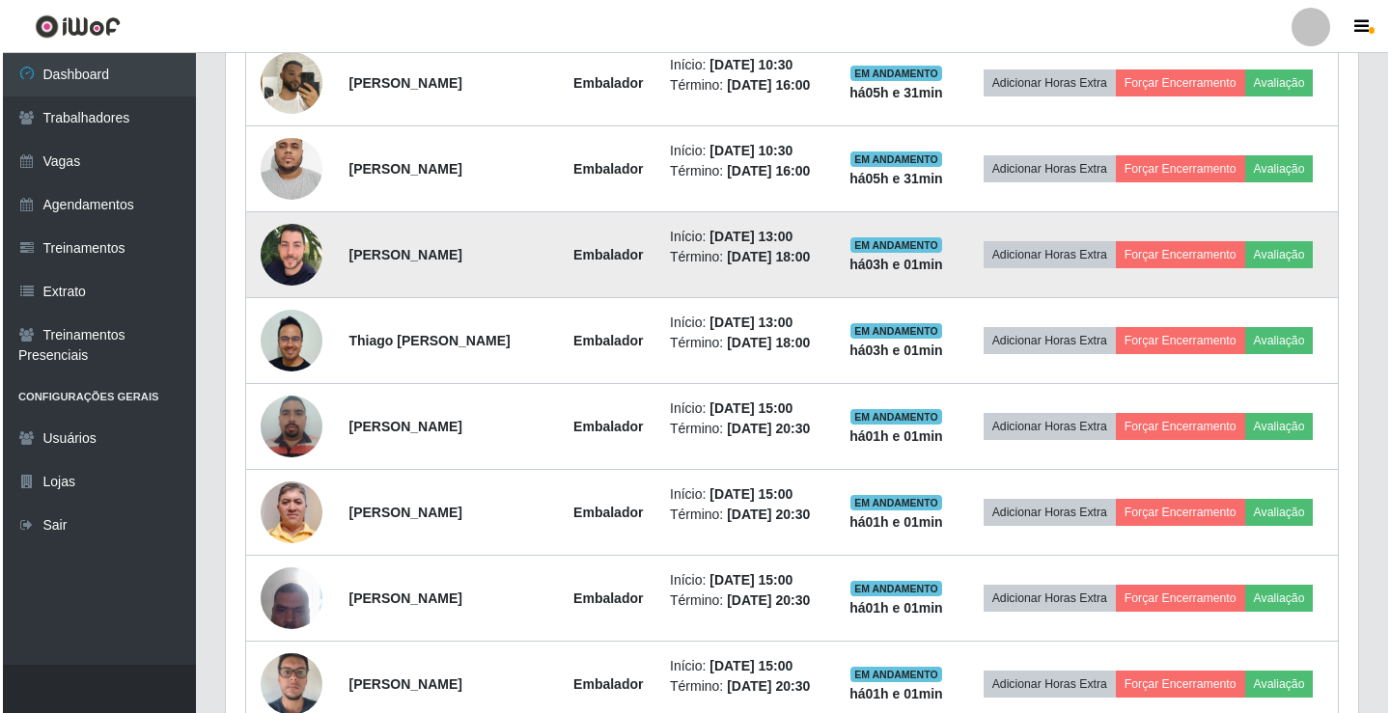
scroll to position [804, 0]
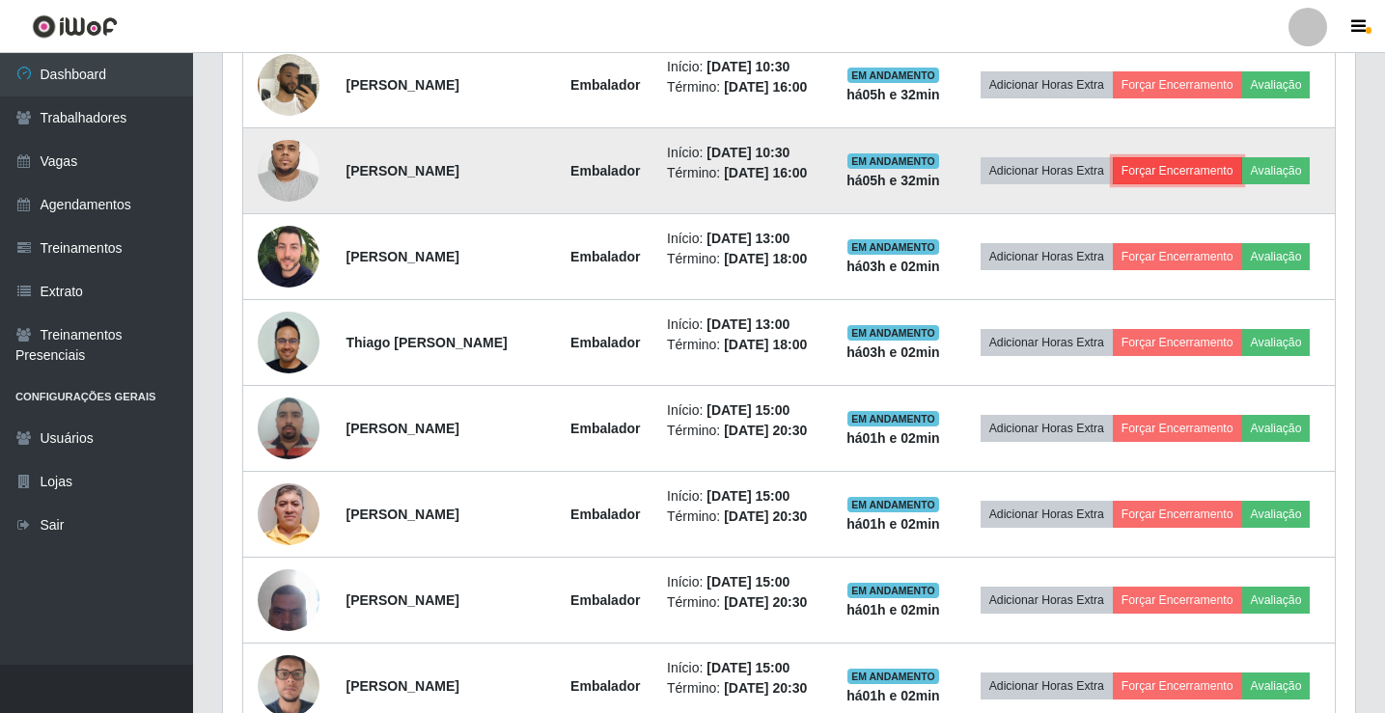
click at [1194, 169] on button "Forçar Encerramento" at bounding box center [1177, 170] width 129 height 27
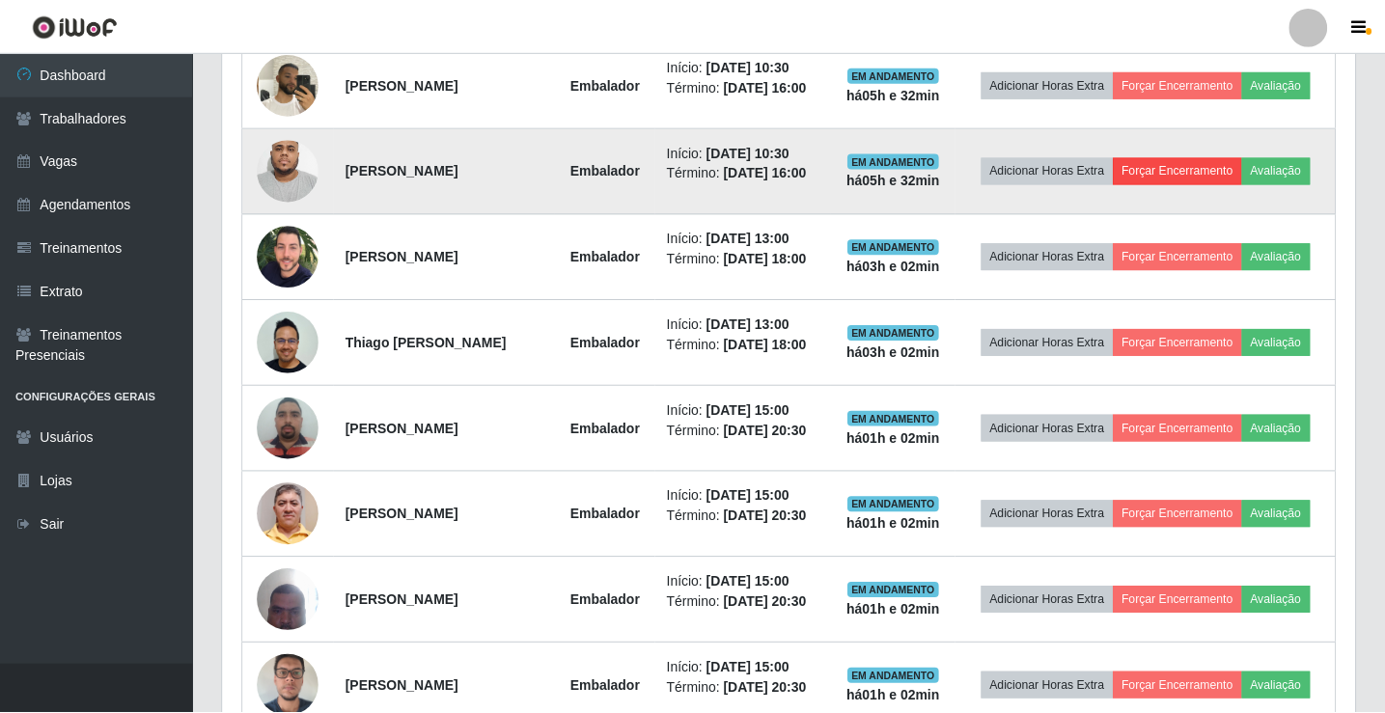
scroll to position [400, 1122]
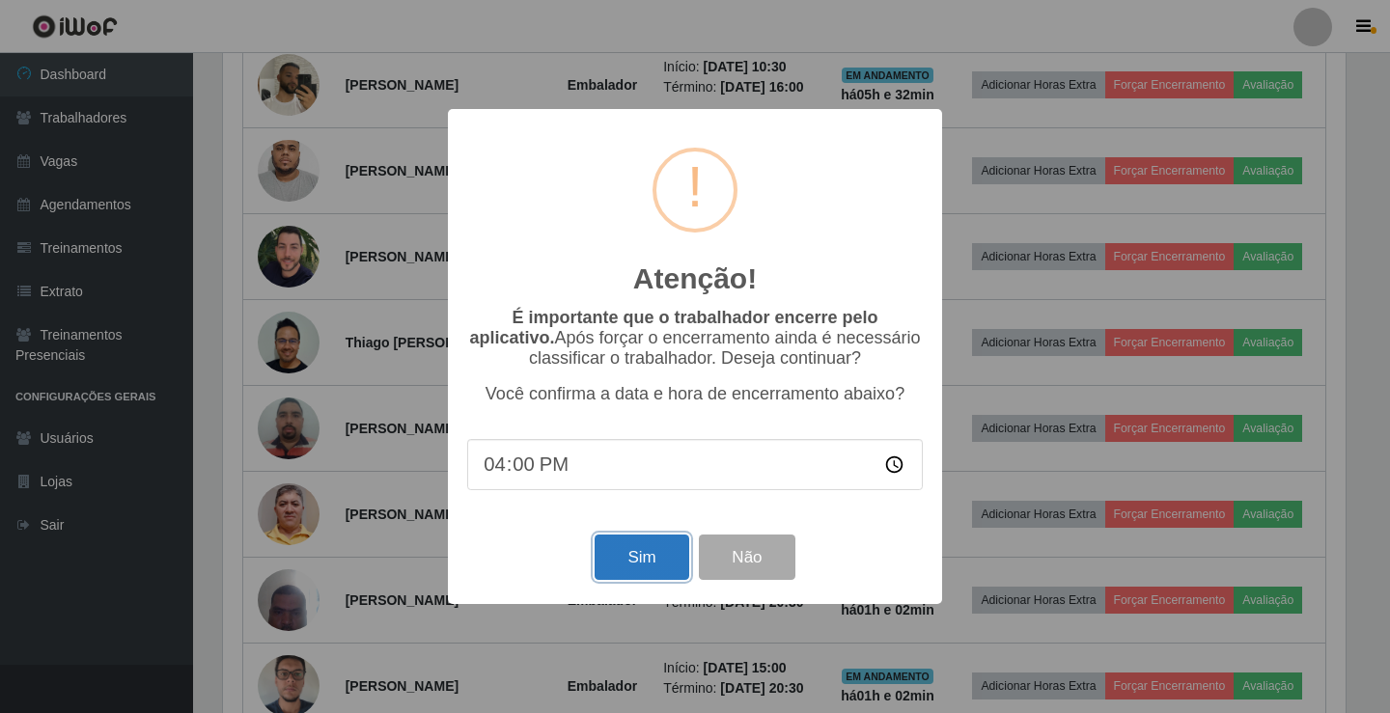
click at [663, 567] on button "Sim" at bounding box center [641, 557] width 94 height 45
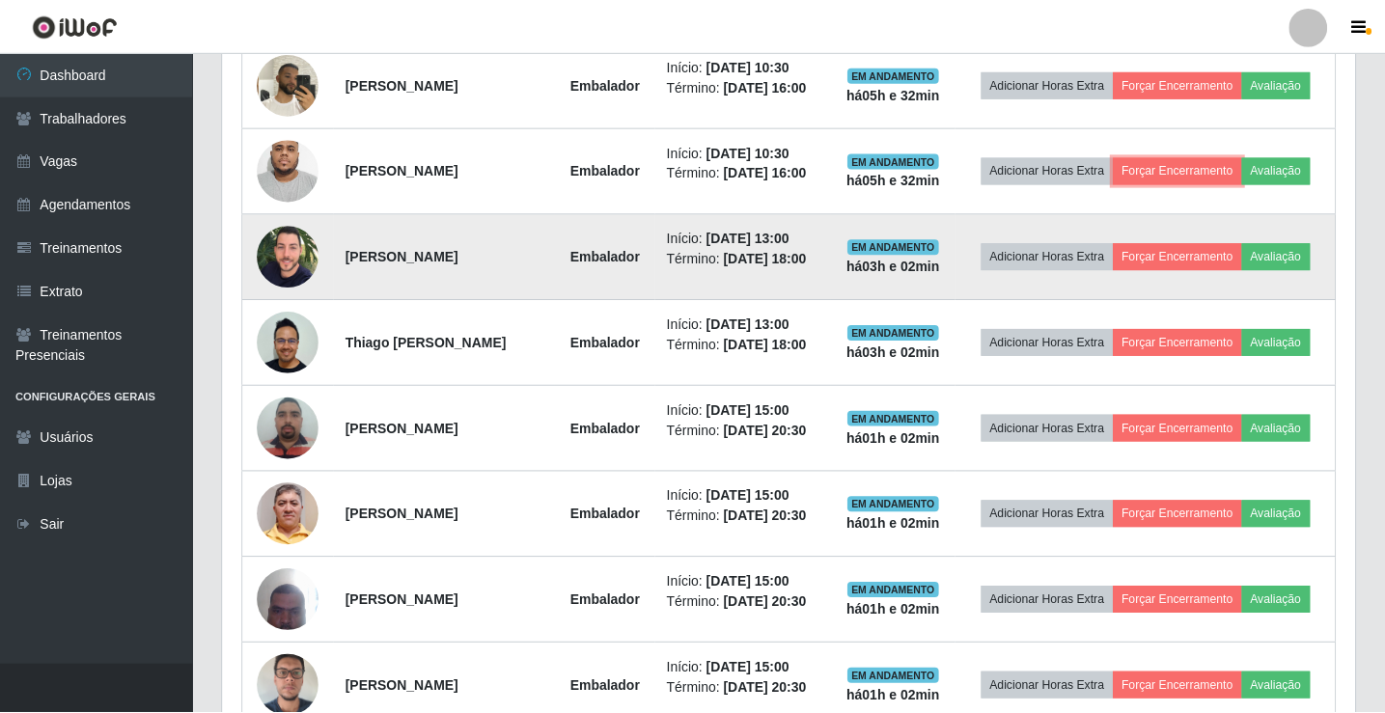
scroll to position [400, 1132]
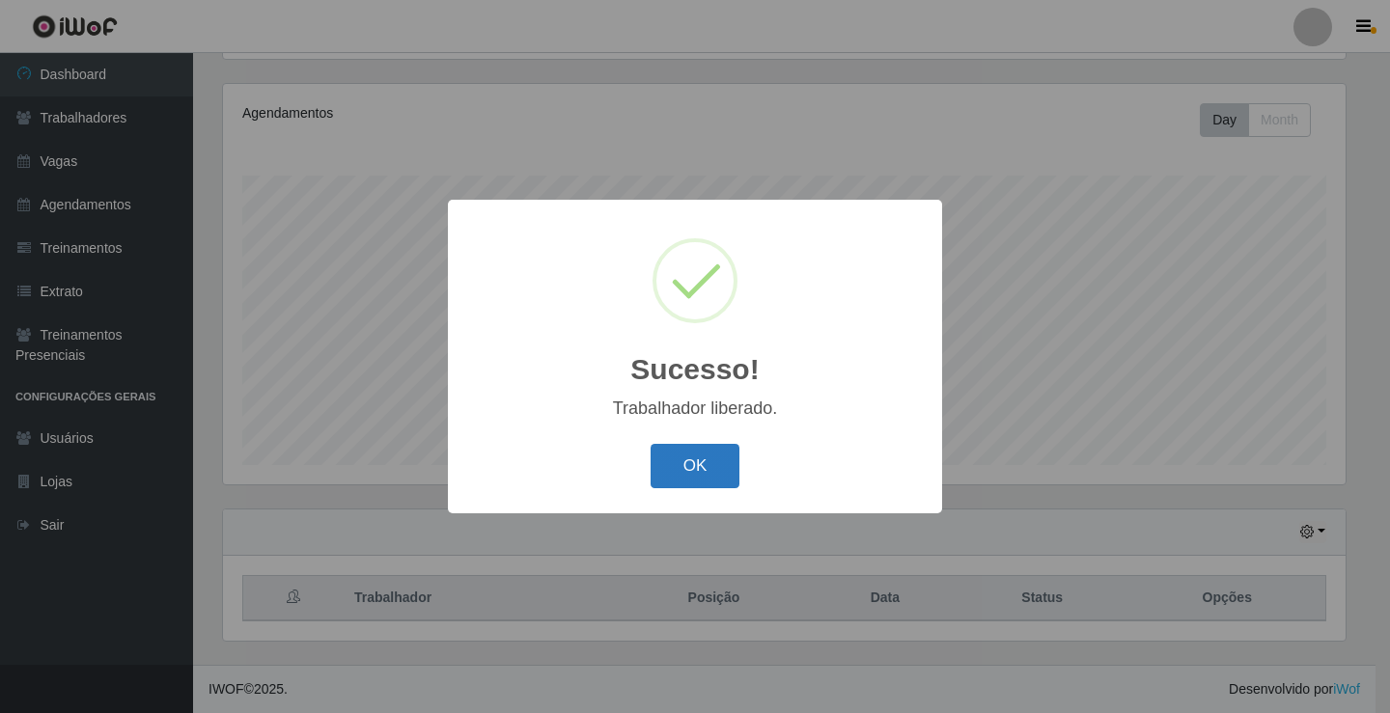
click at [735, 467] on button "OK" at bounding box center [695, 466] width 90 height 45
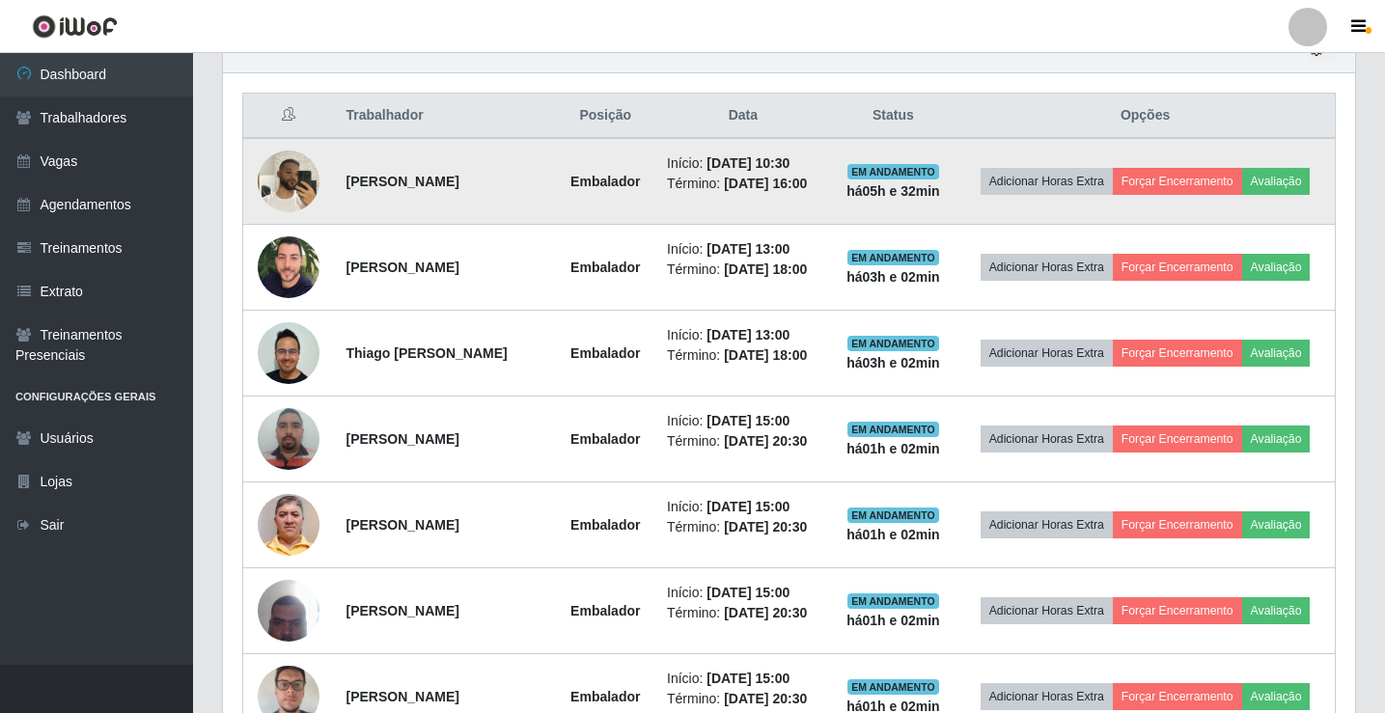
click at [311, 193] on img at bounding box center [289, 181] width 62 height 82
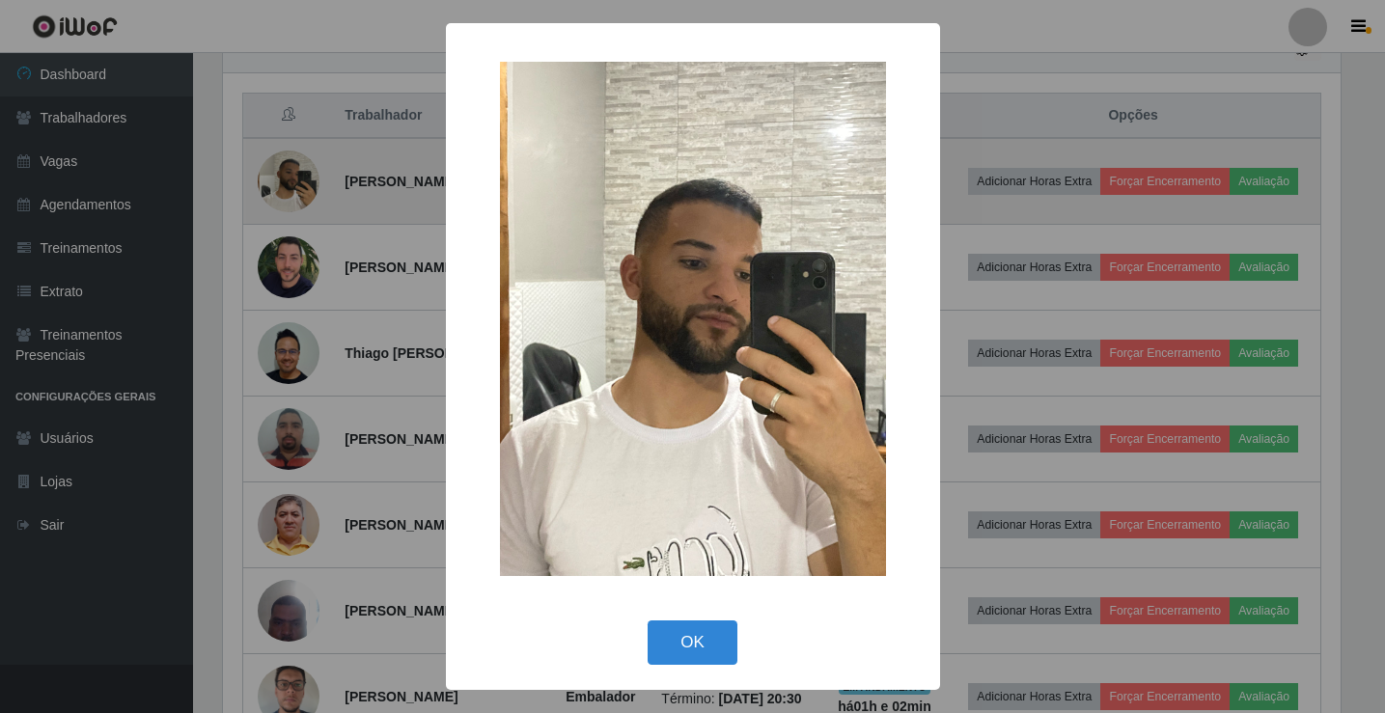
scroll to position [400, 1122]
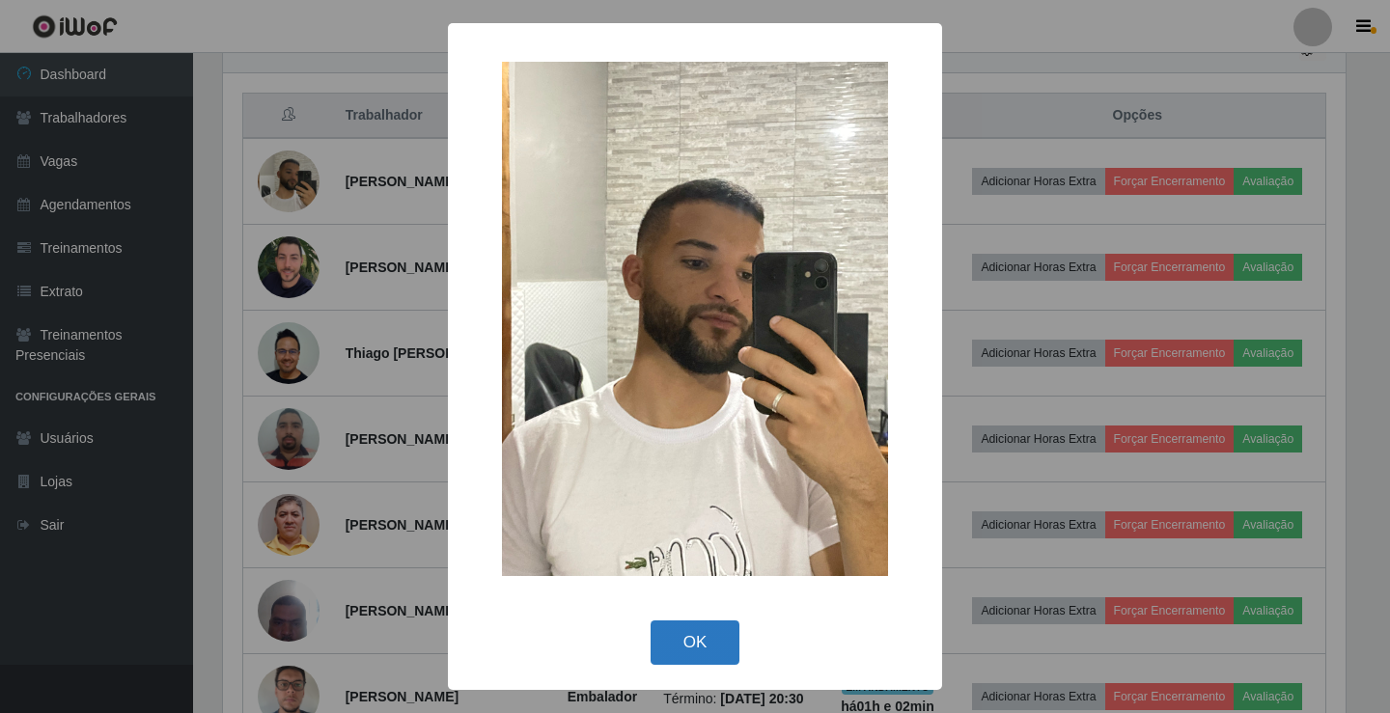
click at [703, 639] on button "OK" at bounding box center [695, 643] width 90 height 45
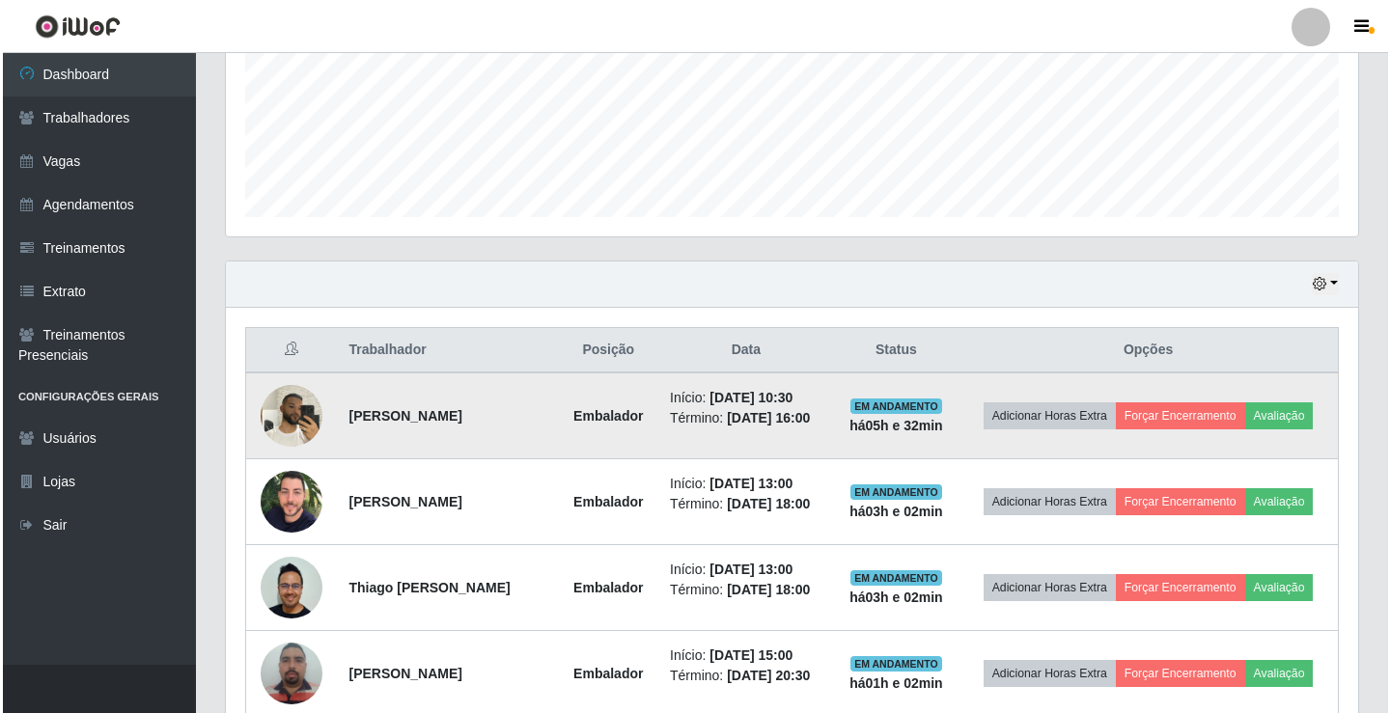
scroll to position [569, 0]
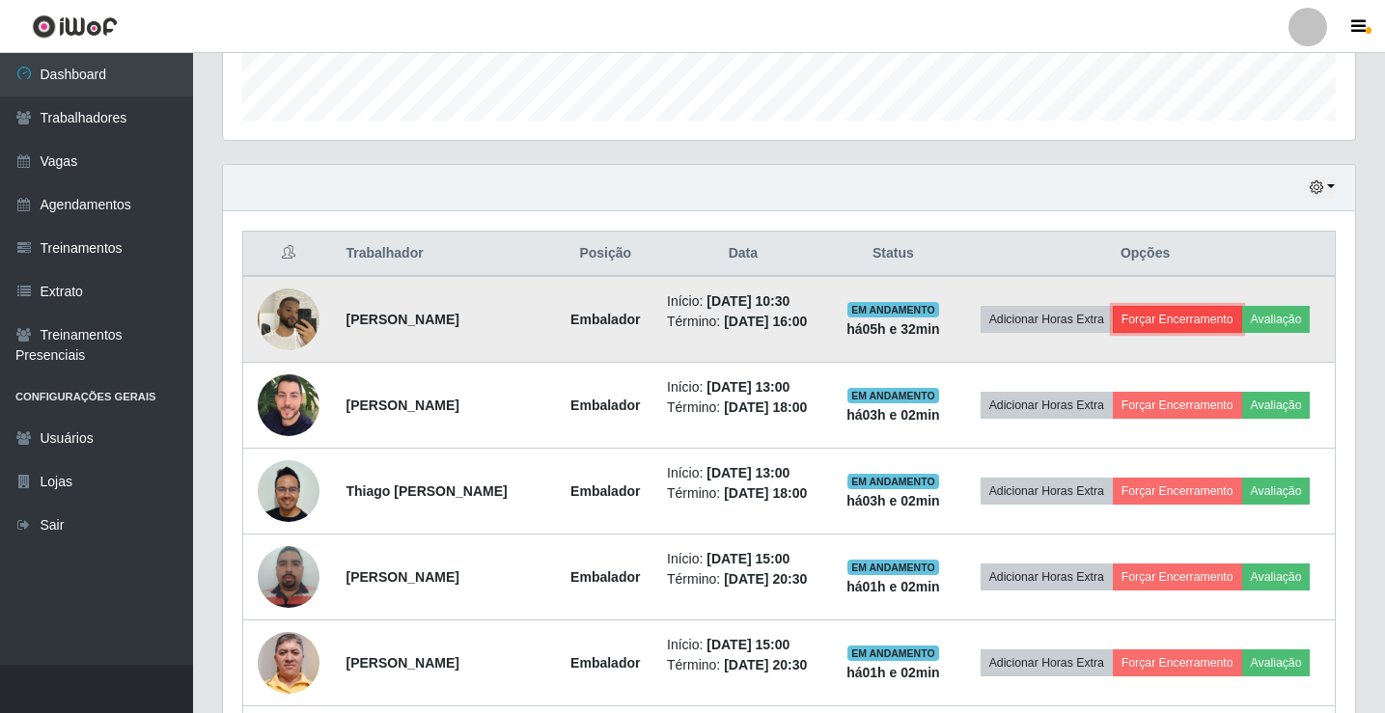
click at [1199, 319] on button "Forçar Encerramento" at bounding box center [1177, 319] width 129 height 27
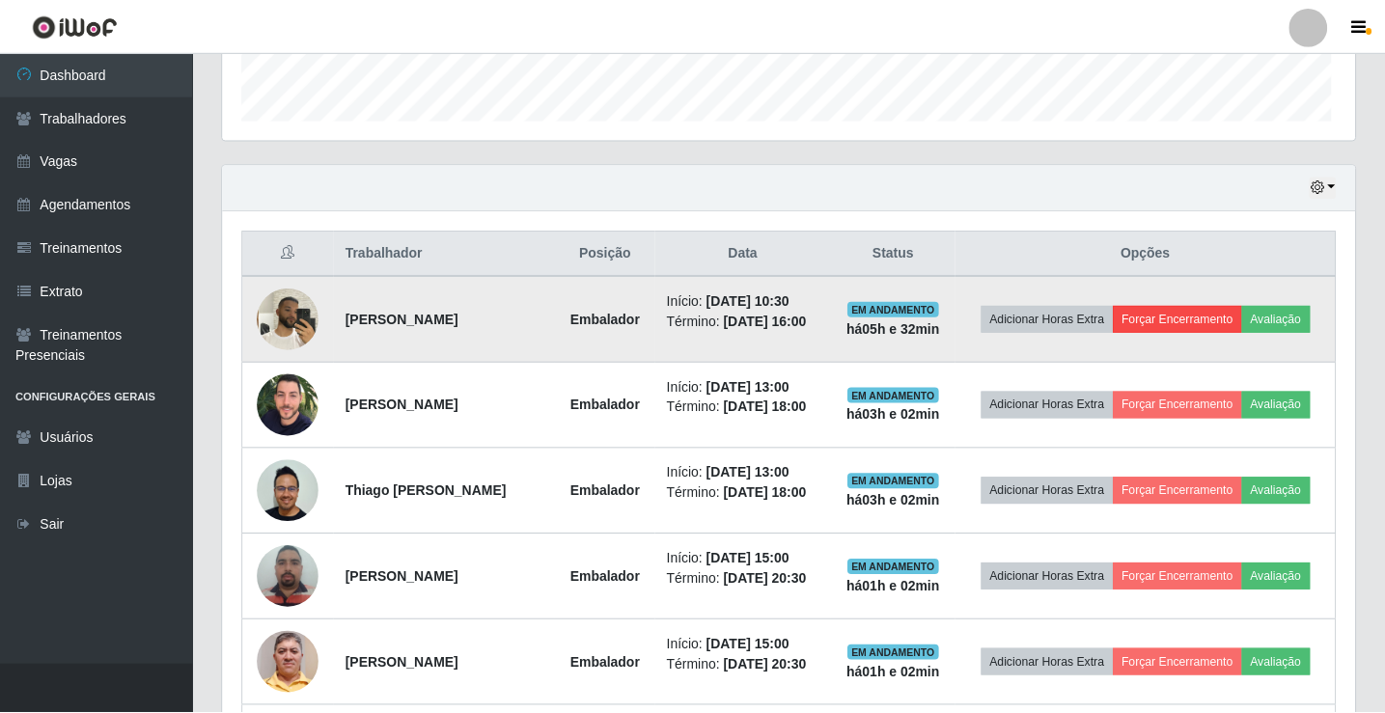
scroll to position [400, 1122]
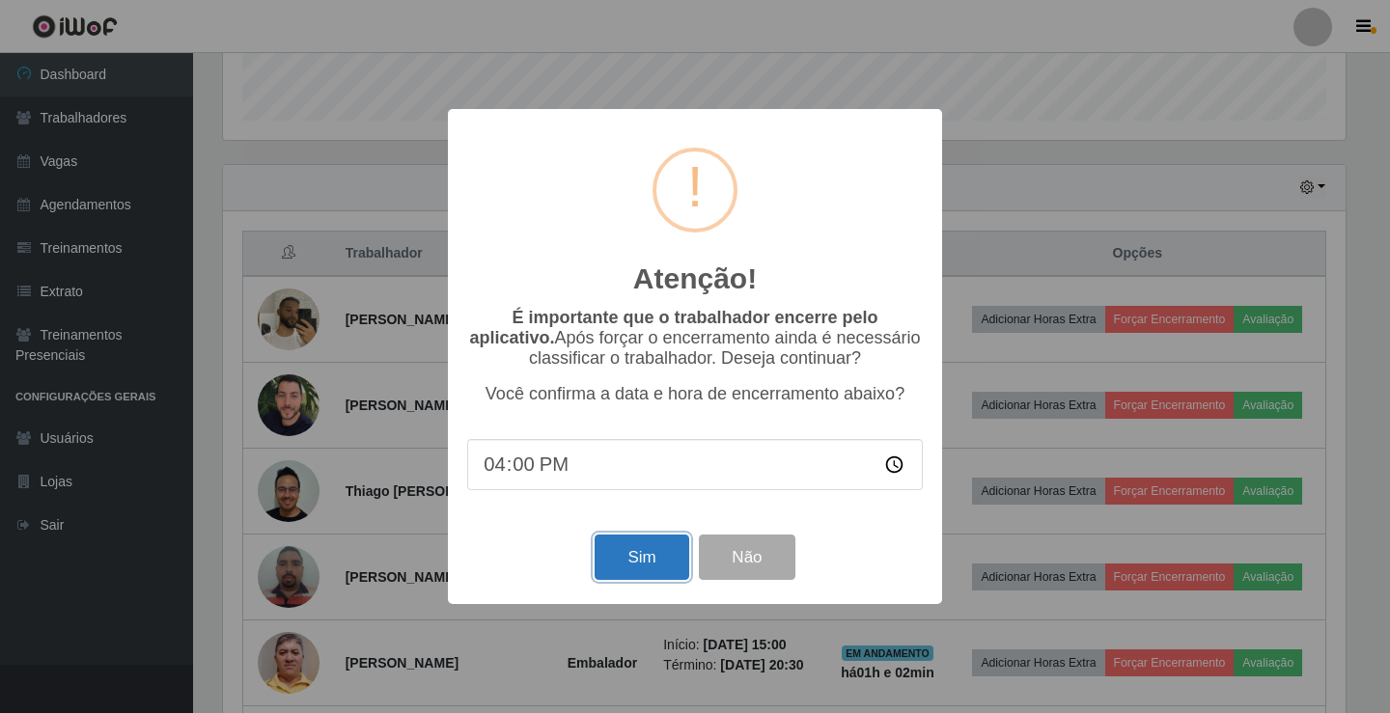
click at [673, 580] on button "Sim" at bounding box center [641, 557] width 94 height 45
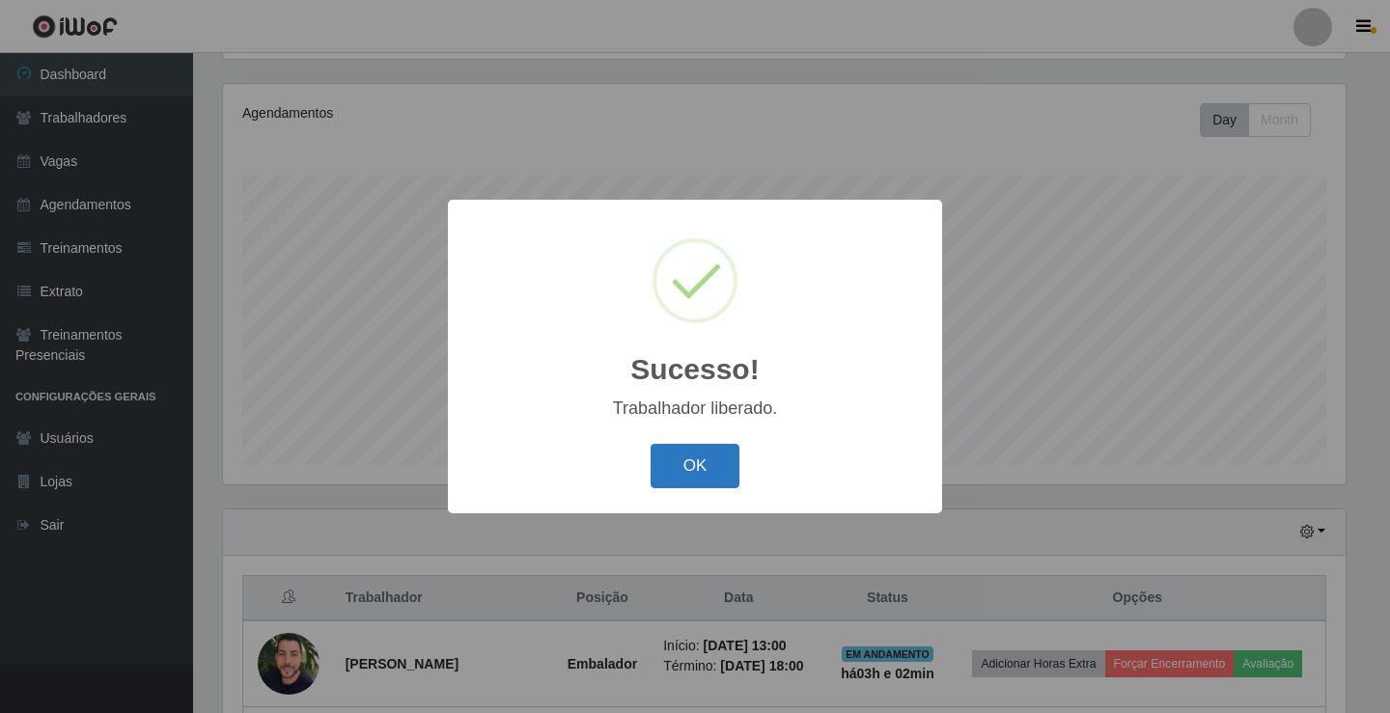
click at [727, 474] on button "OK" at bounding box center [695, 466] width 90 height 45
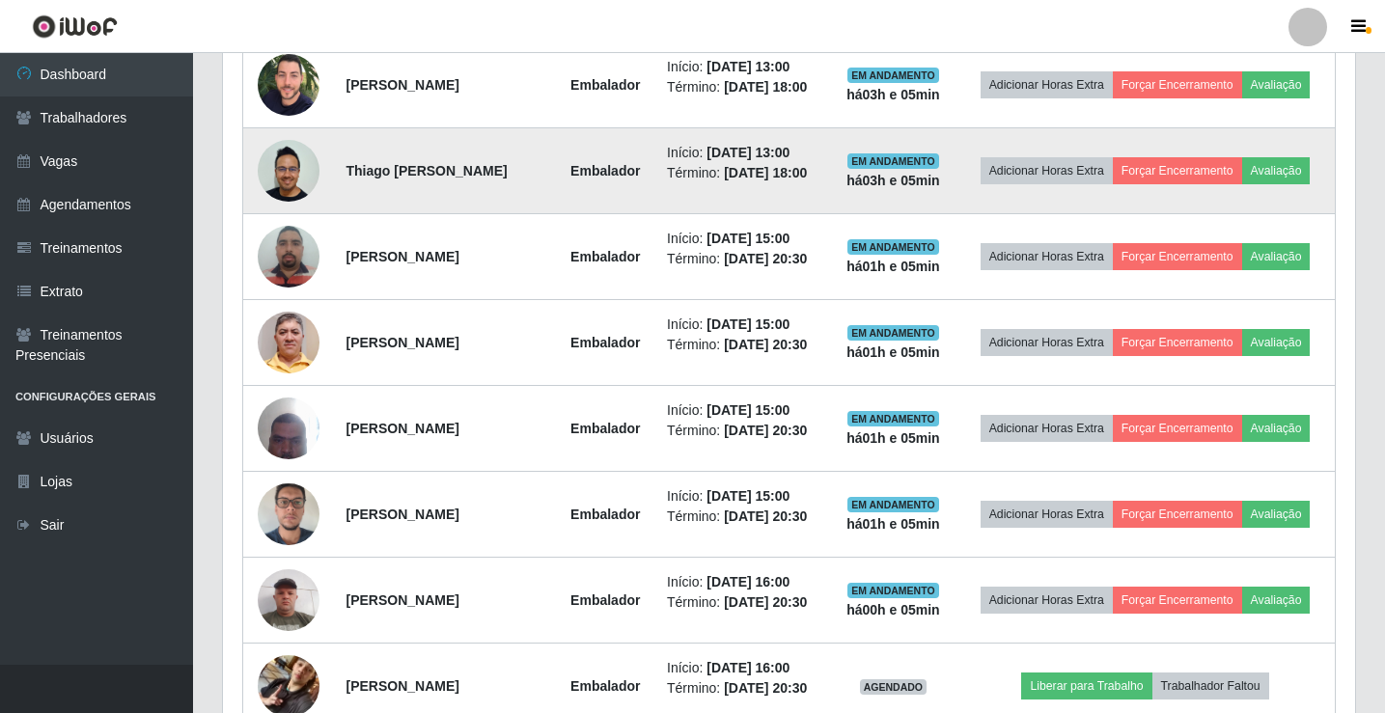
scroll to position [997, 0]
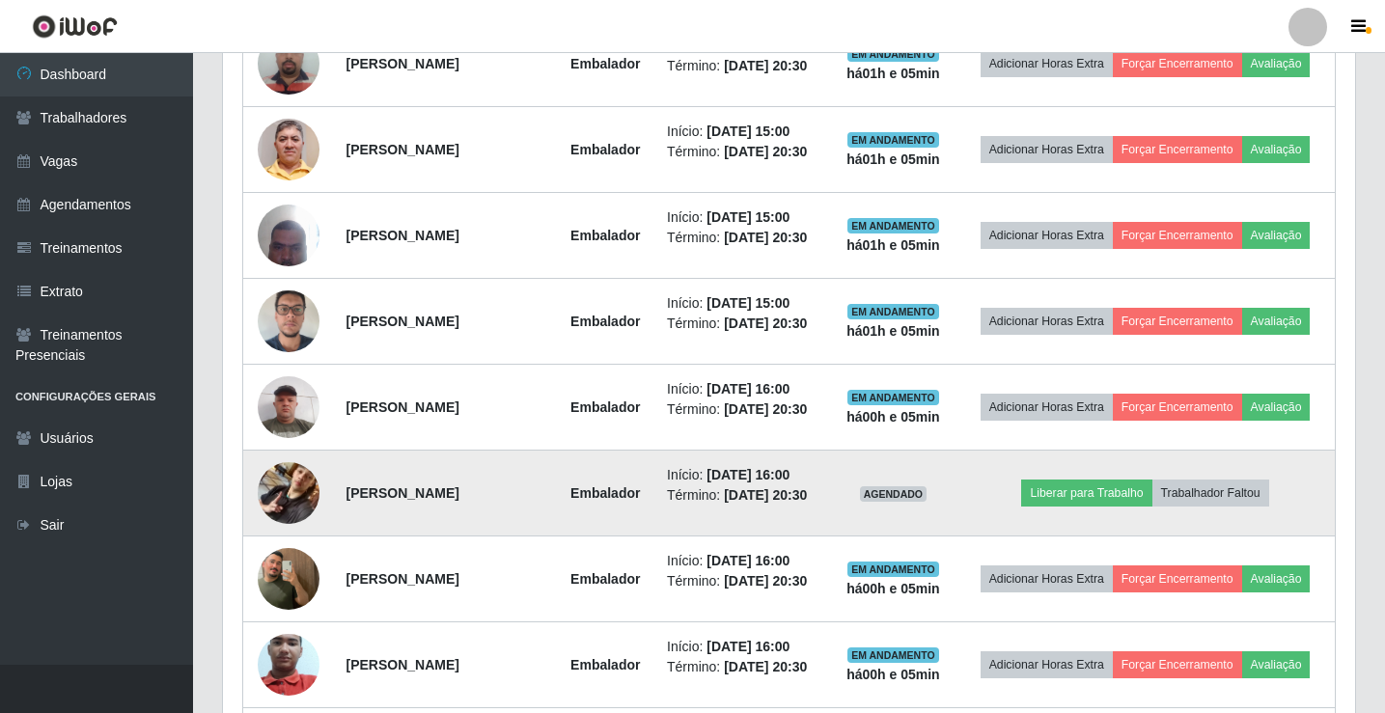
click at [303, 491] on img at bounding box center [289, 493] width 62 height 110
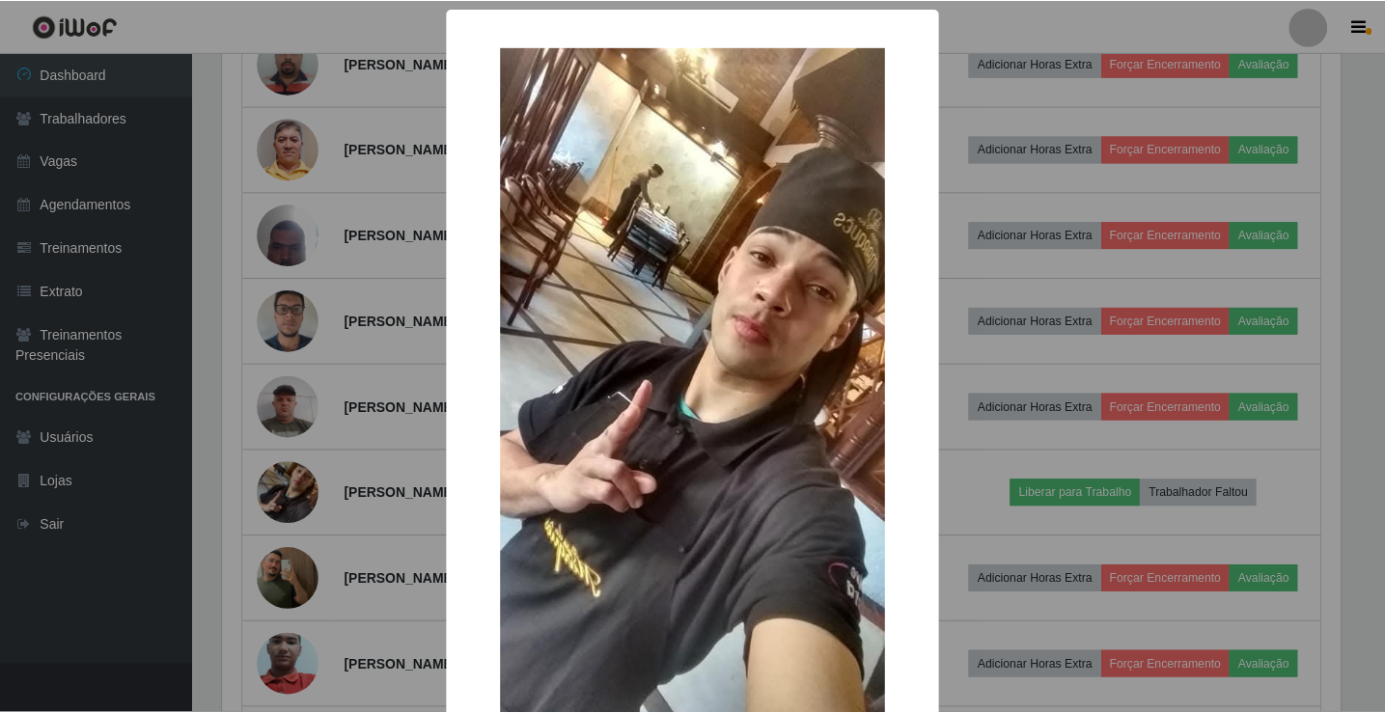
scroll to position [142, 0]
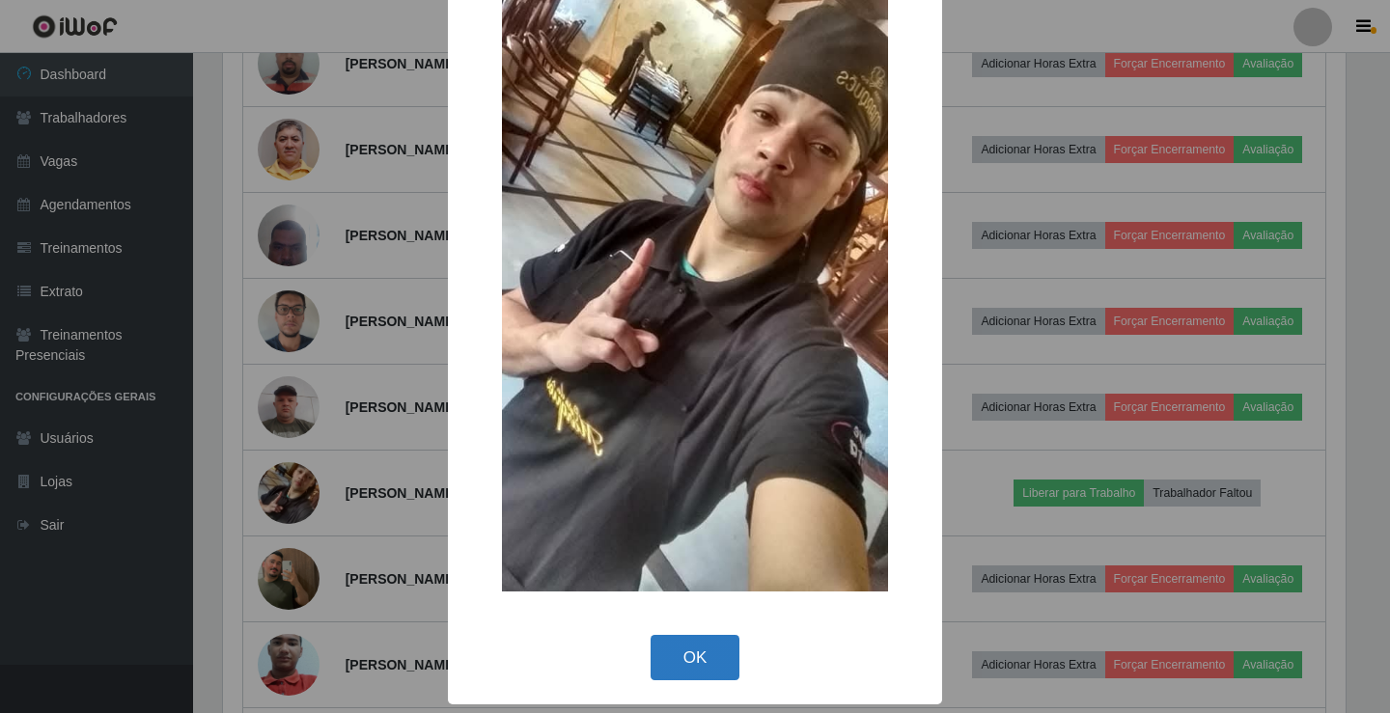
click at [663, 655] on button "OK" at bounding box center [695, 657] width 90 height 45
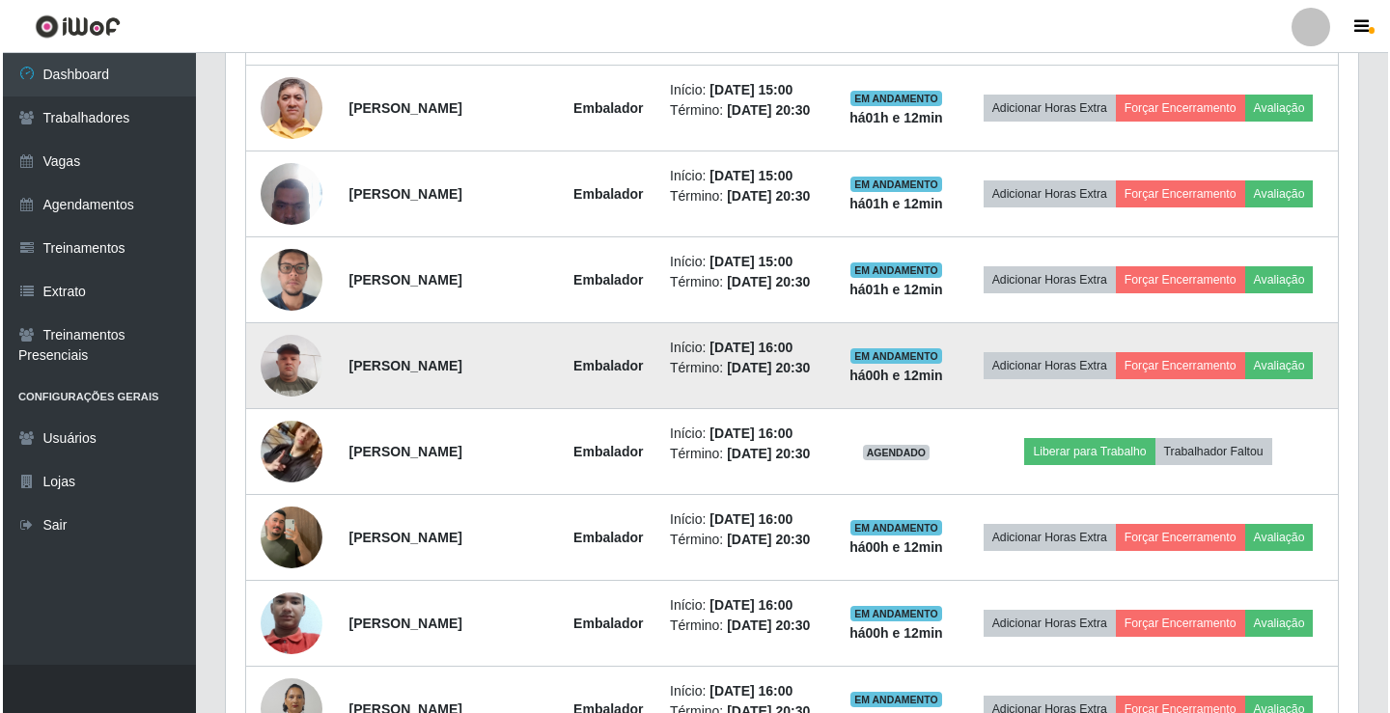
scroll to position [1159, 0]
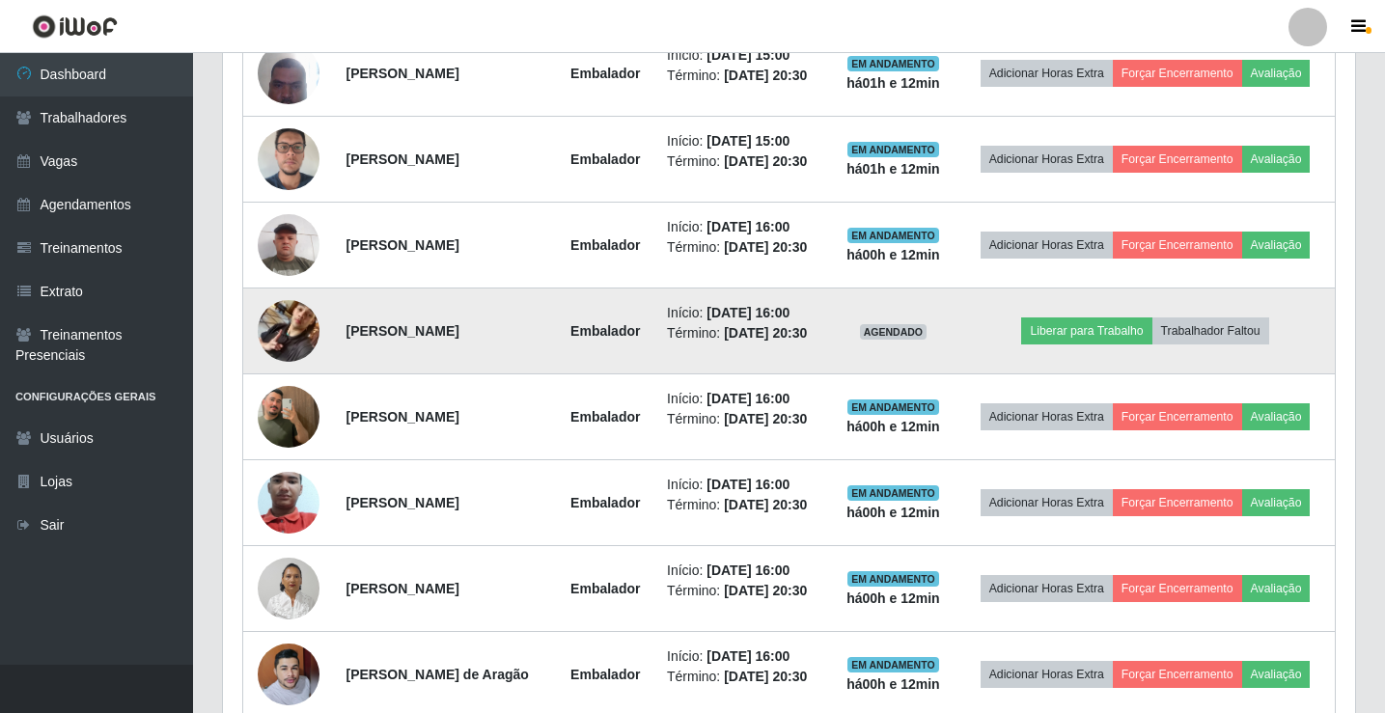
click at [283, 326] on img at bounding box center [289, 331] width 62 height 110
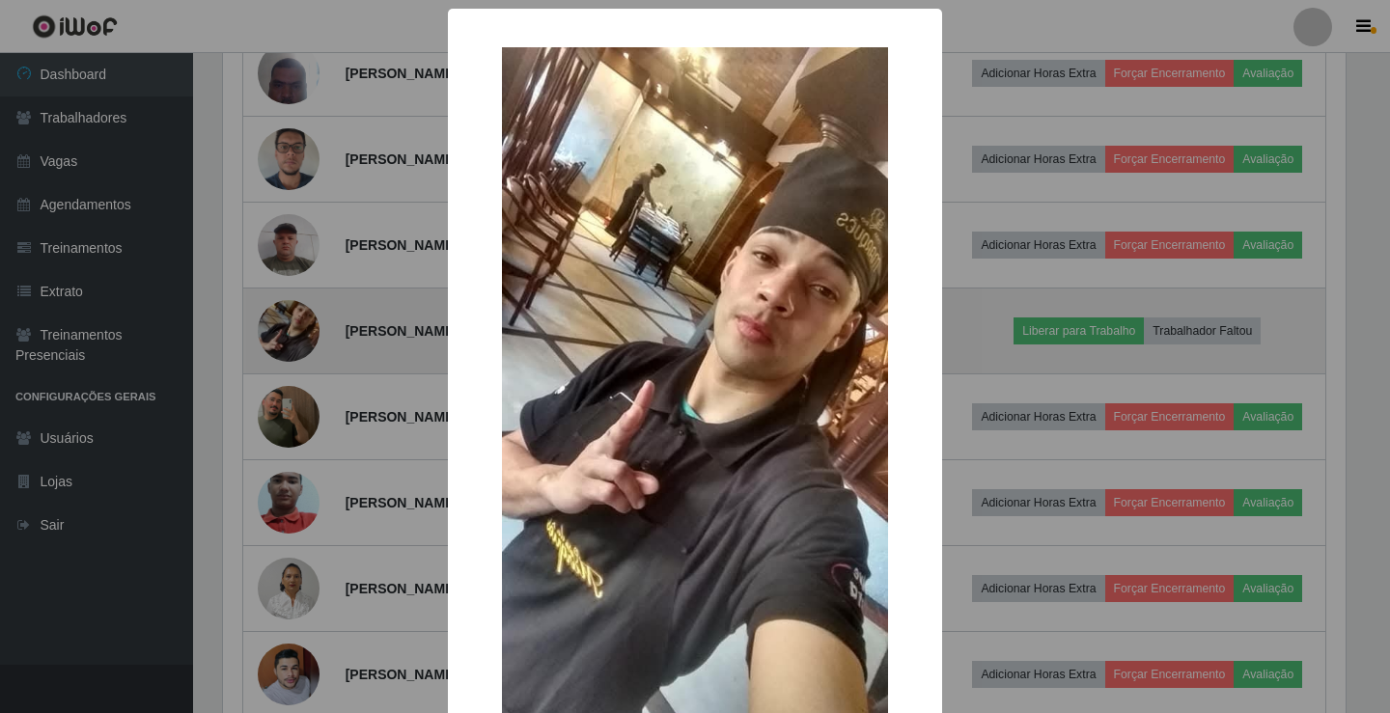
scroll to position [400, 1122]
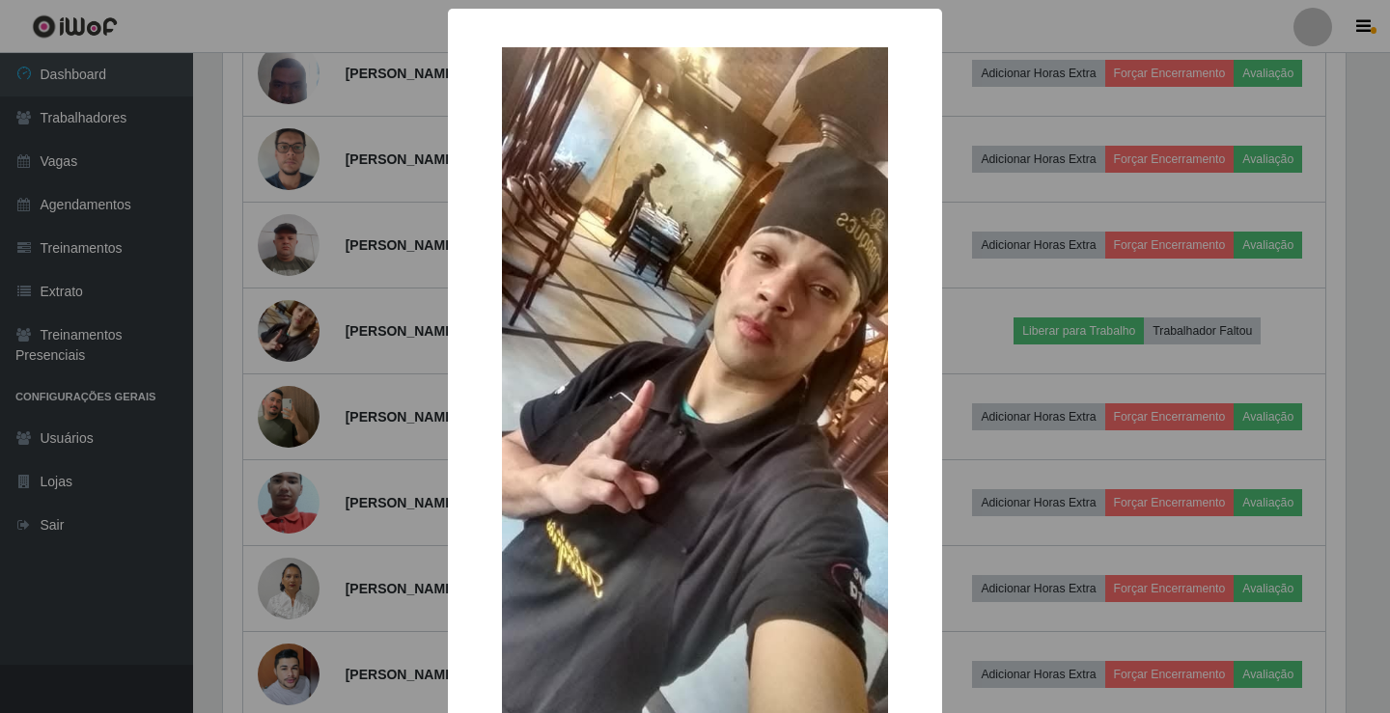
click at [743, 343] on img at bounding box center [695, 390] width 386 height 686
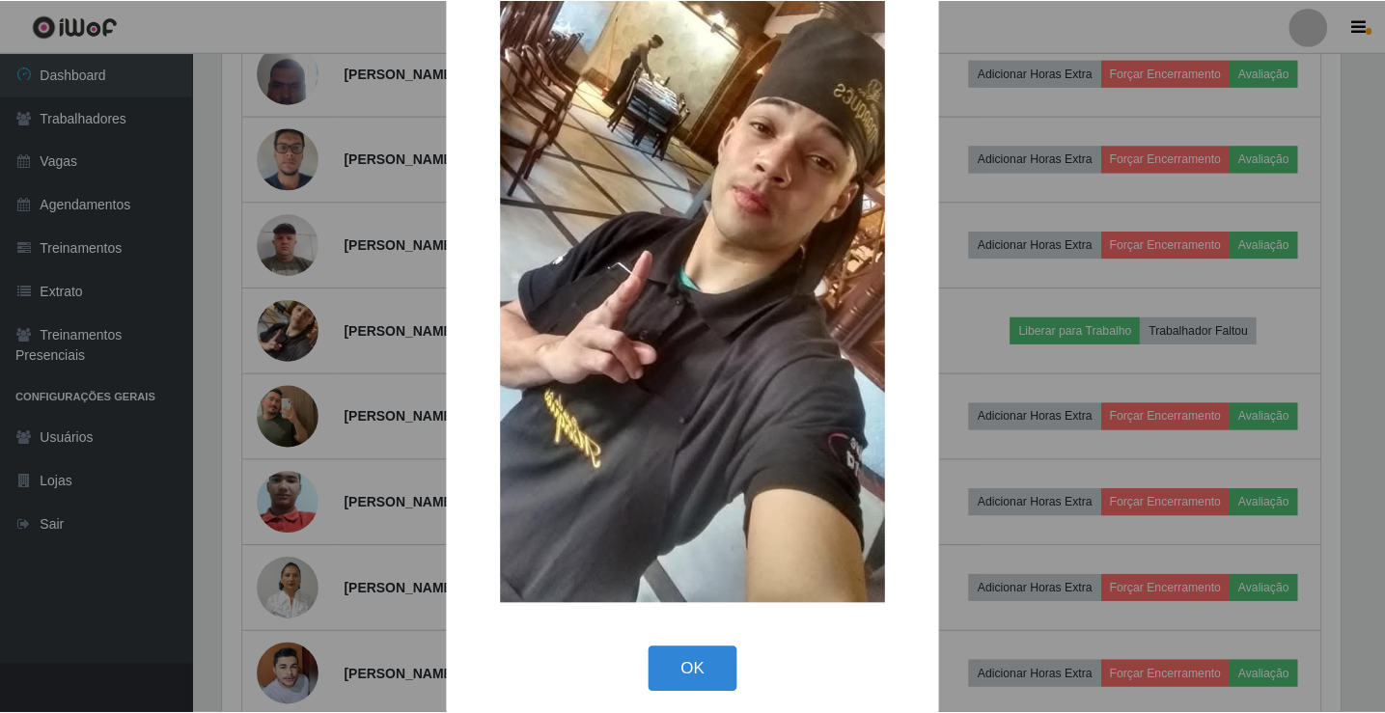
scroll to position [142, 0]
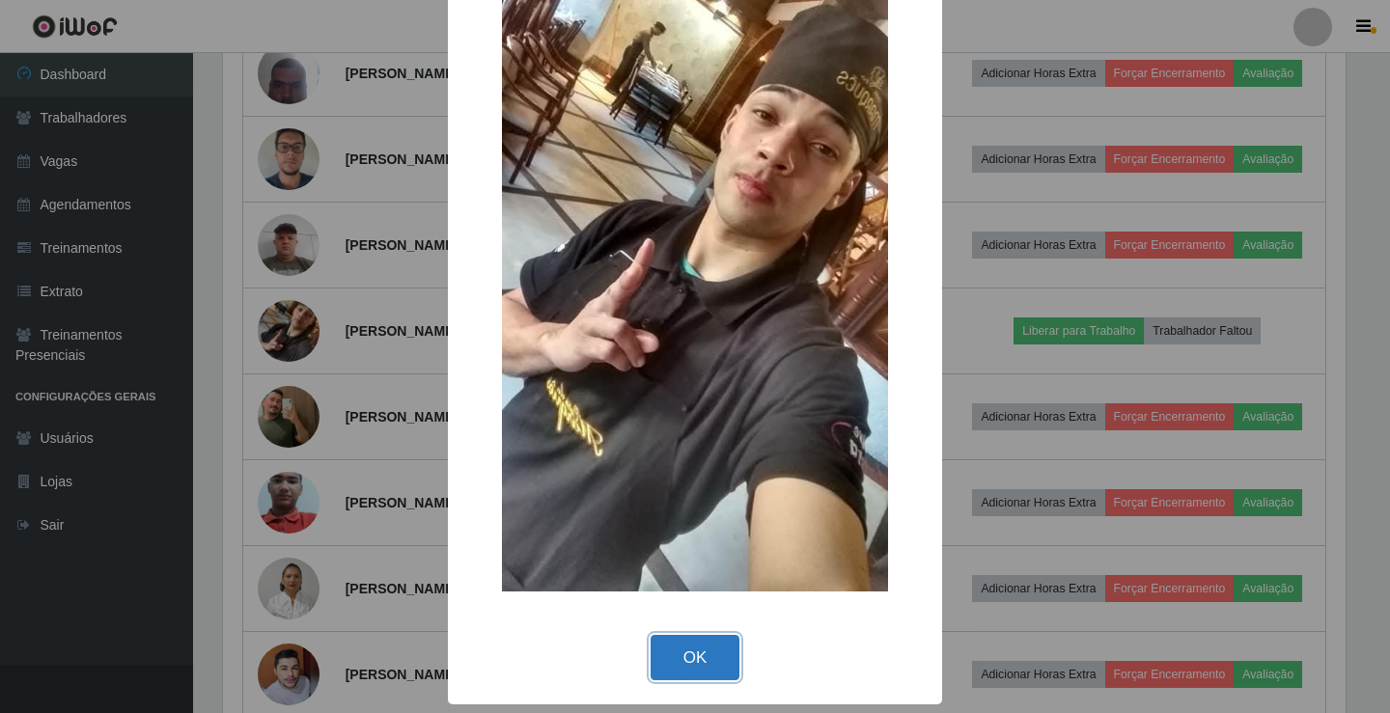
click at [672, 658] on button "OK" at bounding box center [695, 657] width 90 height 45
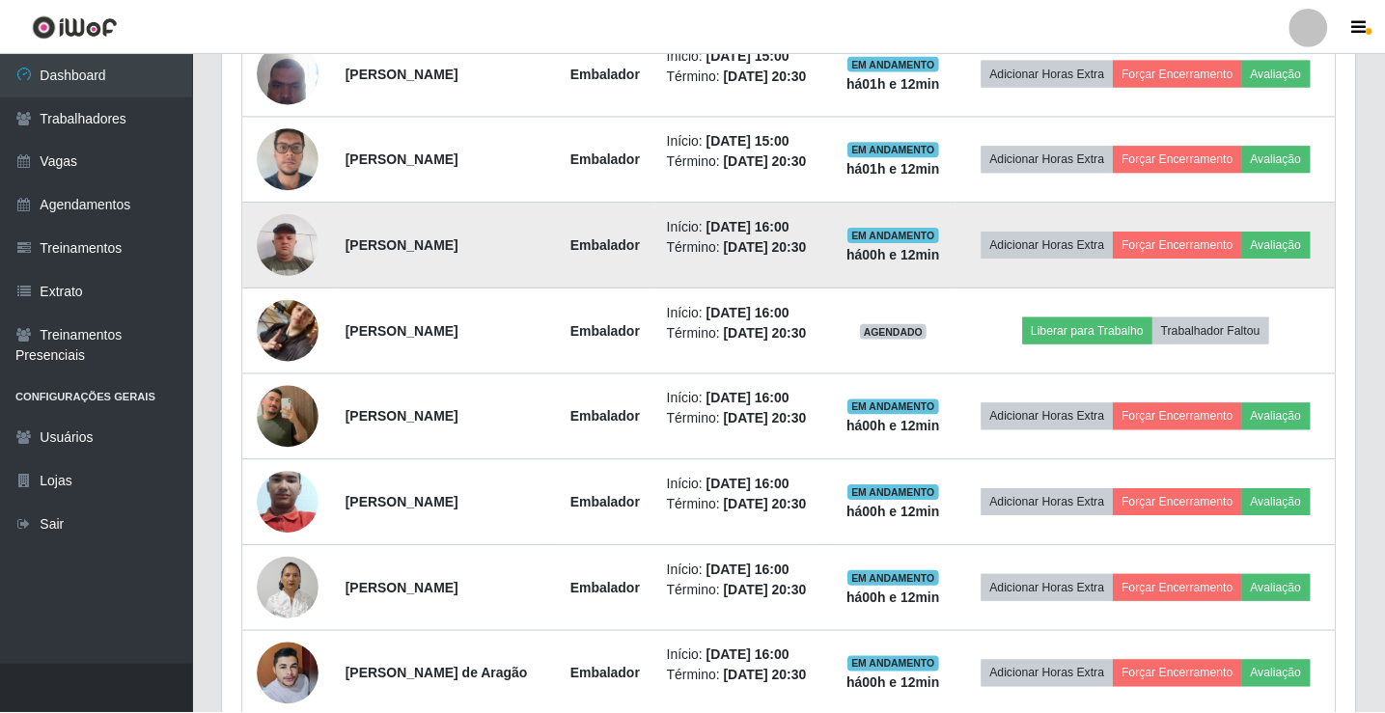
scroll to position [400, 1132]
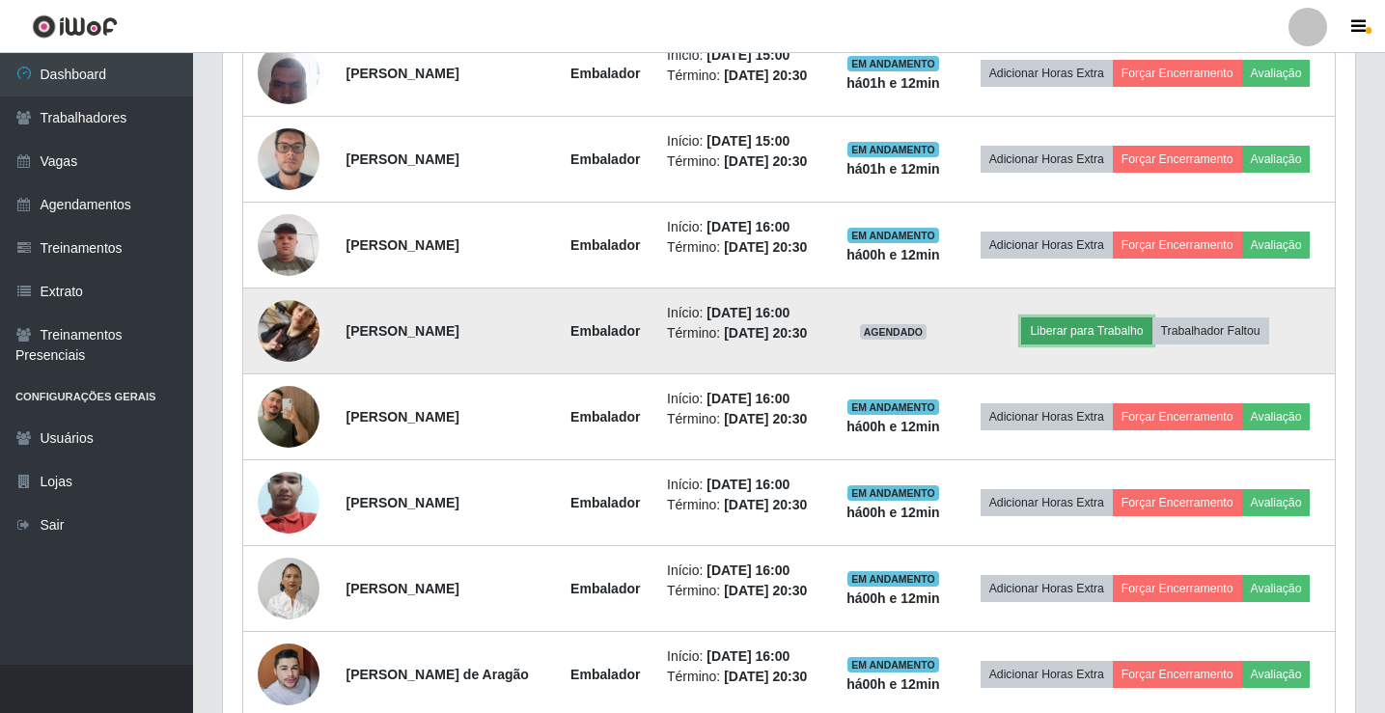
click at [1121, 331] on button "Liberar para Trabalho" at bounding box center [1086, 330] width 130 height 27
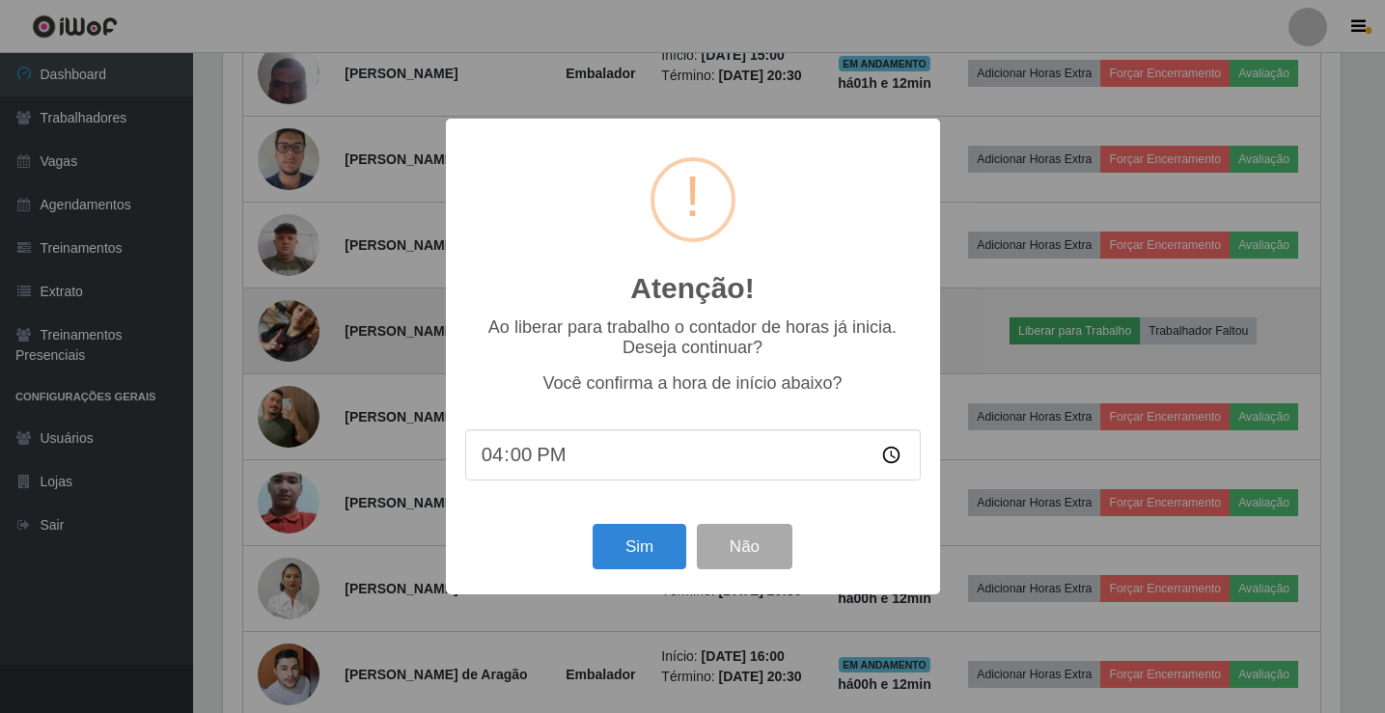
scroll to position [400, 1122]
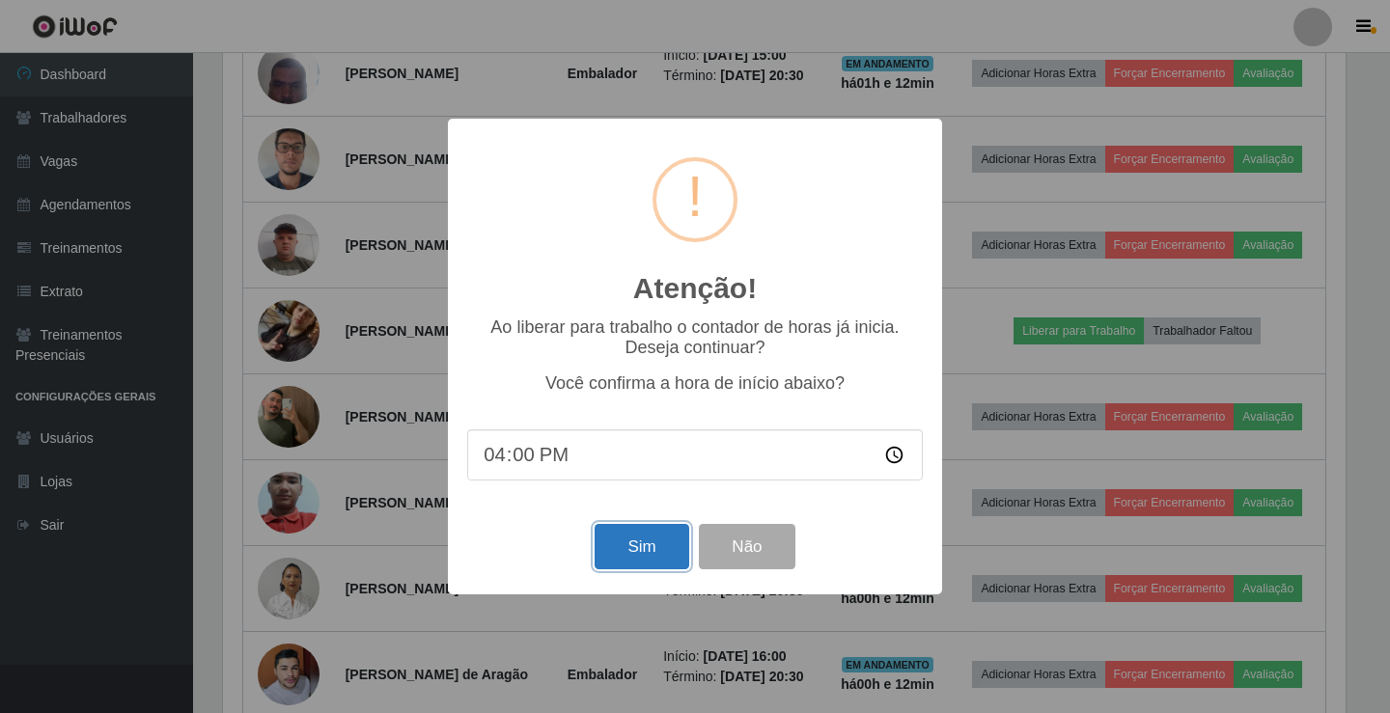
click at [648, 563] on button "Sim" at bounding box center [641, 546] width 94 height 45
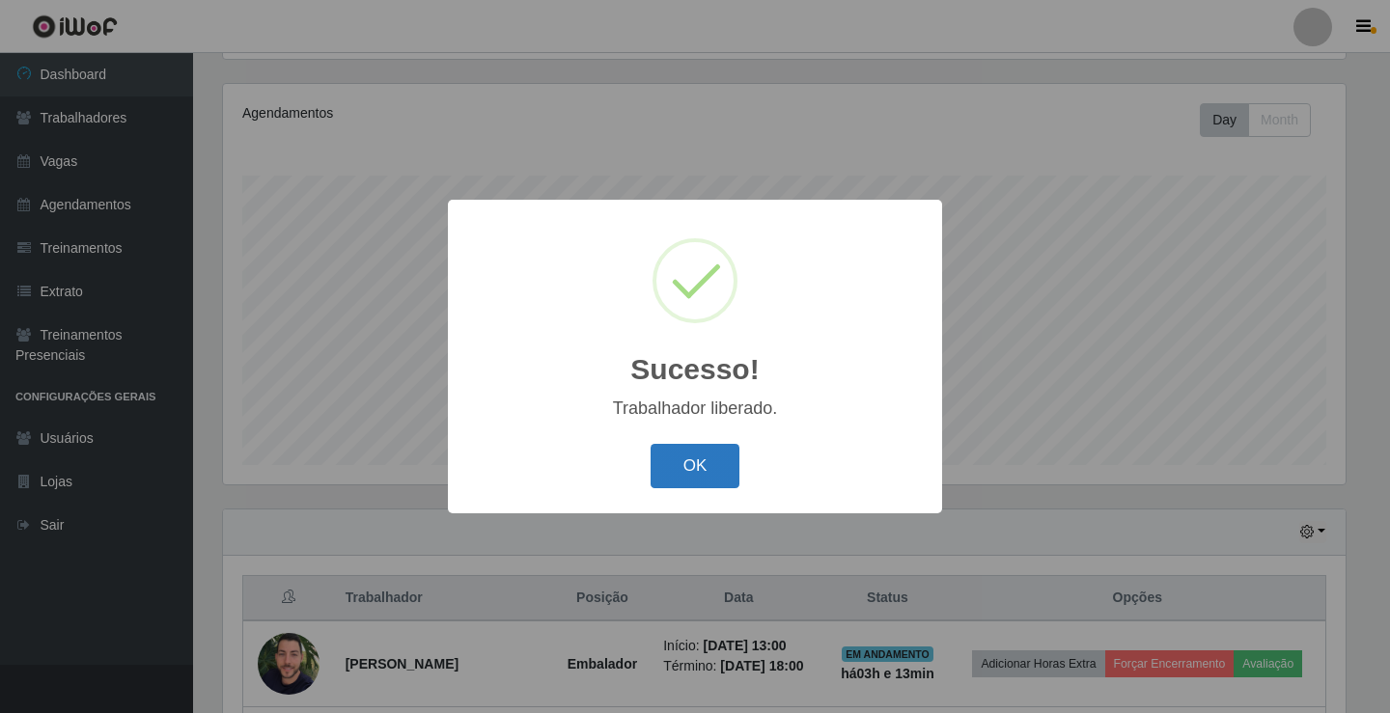
click at [707, 457] on button "OK" at bounding box center [695, 466] width 90 height 45
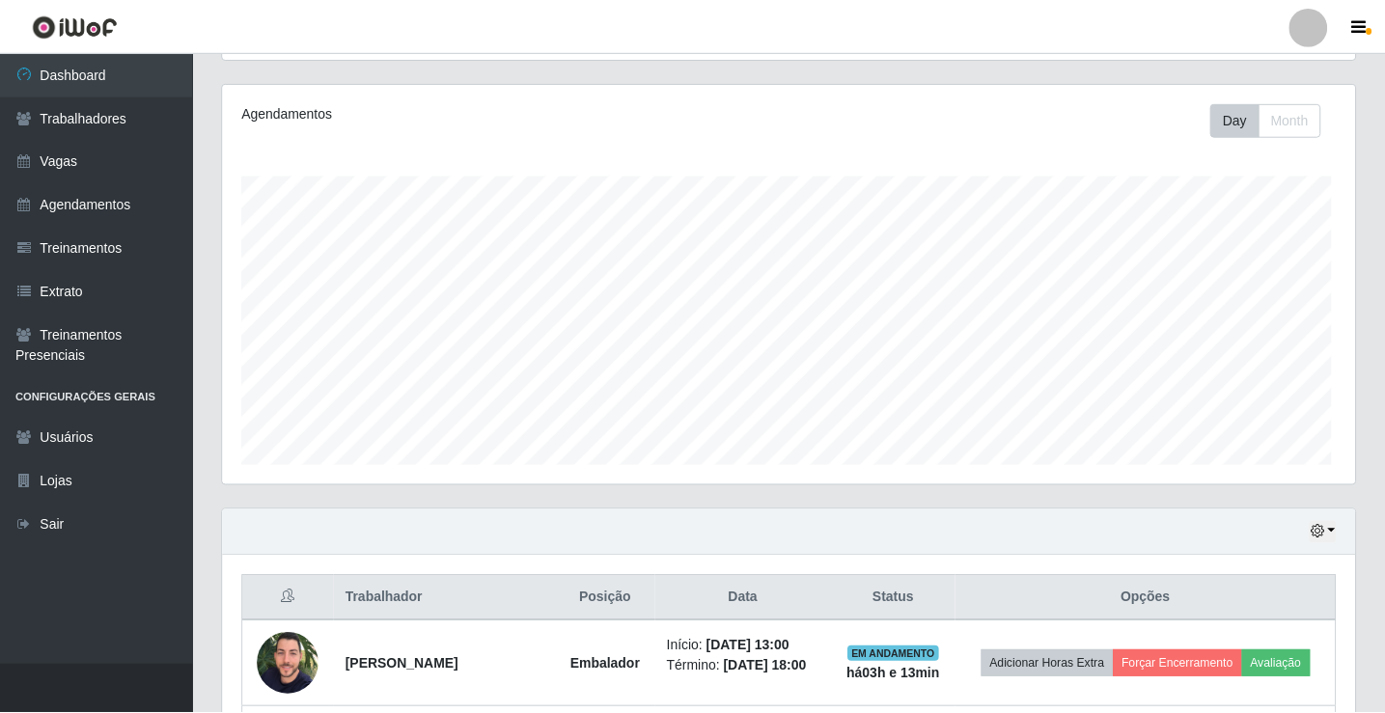
scroll to position [400, 1132]
